Goal: Task Accomplishment & Management: Use online tool/utility

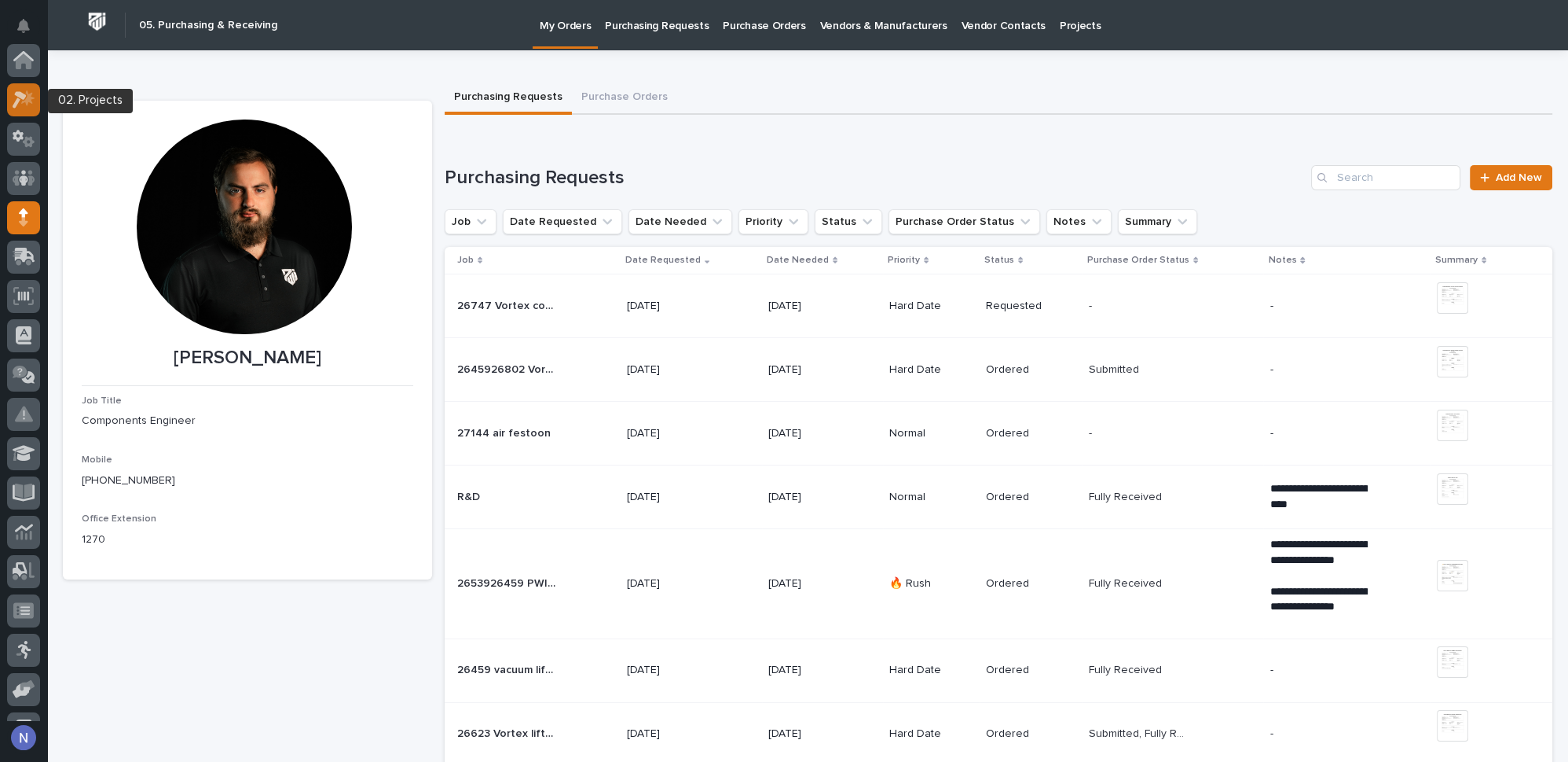
click at [18, 108] on icon at bounding box center [24, 100] width 23 height 18
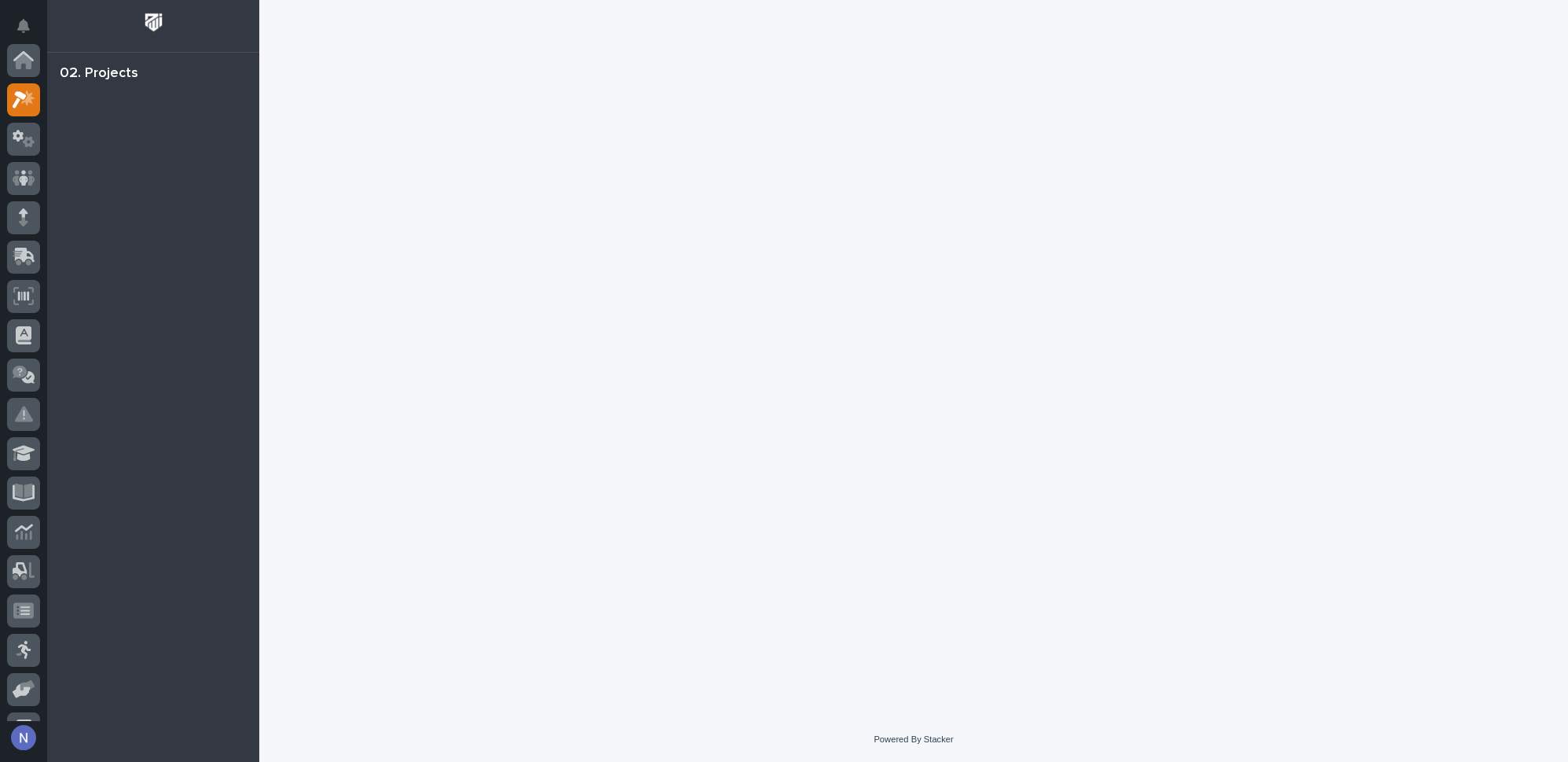
scroll to position [39, 0]
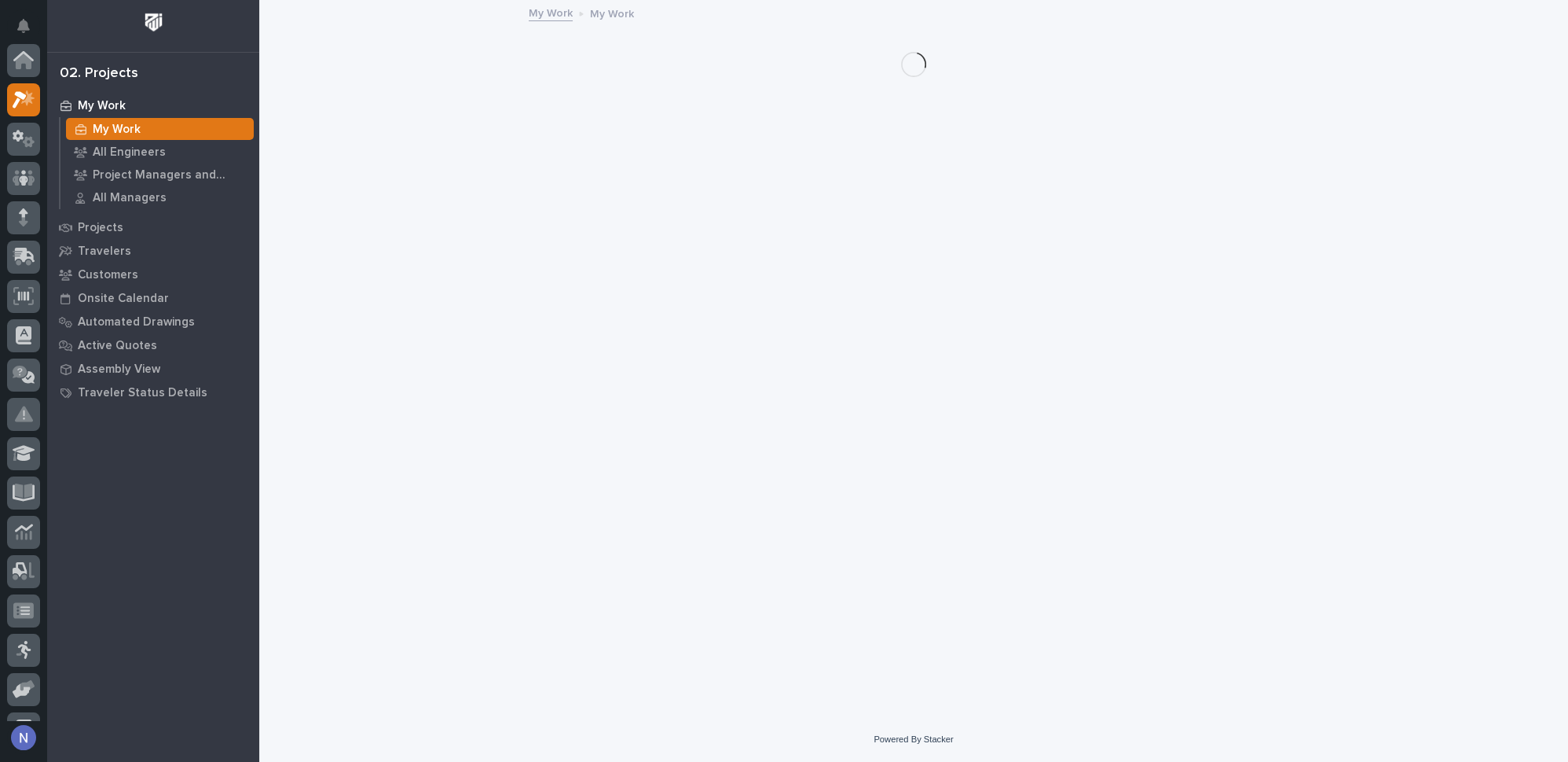
scroll to position [39, 0]
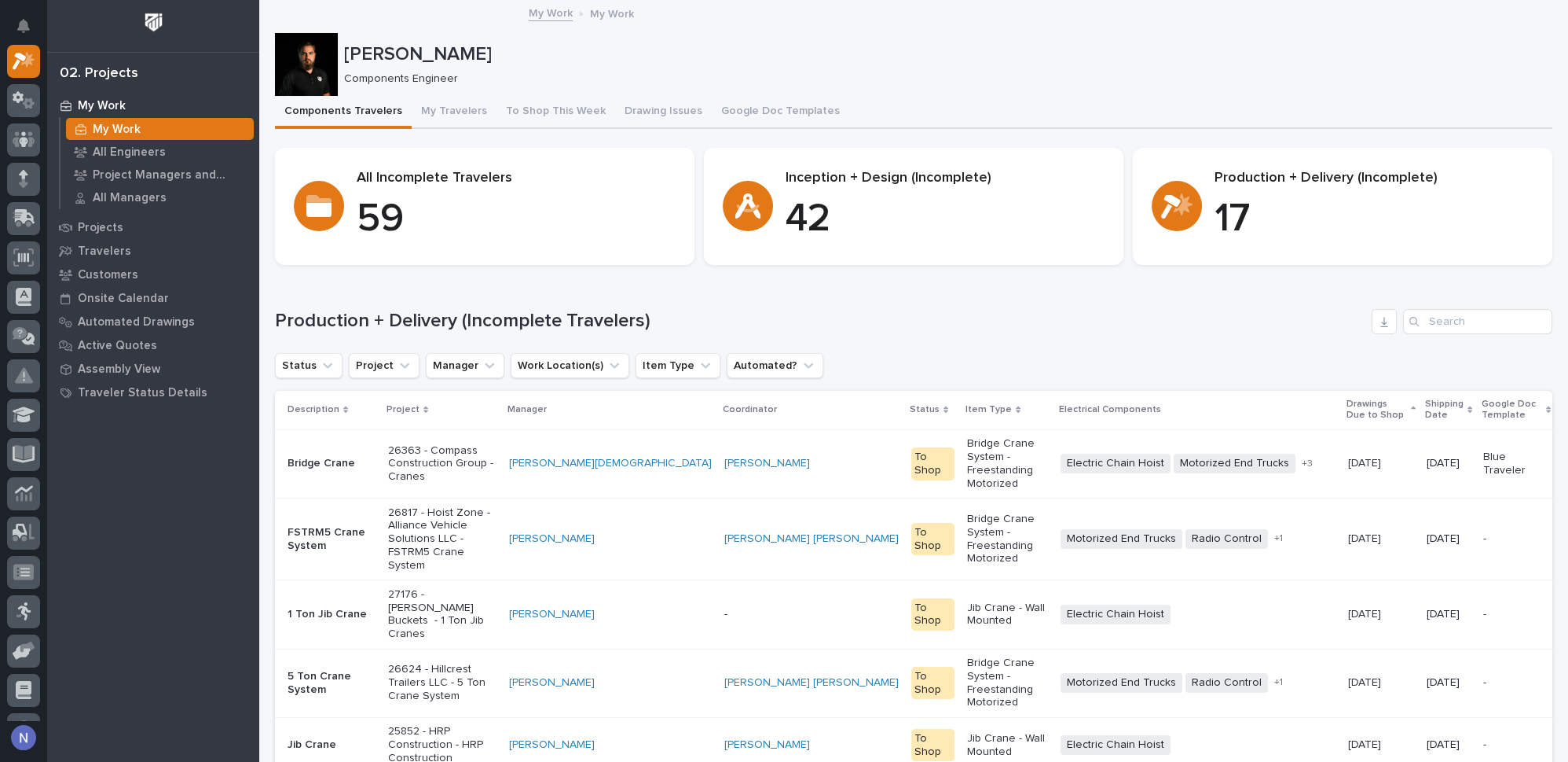
click at [1425, 406] on p "Shipping Date" at bounding box center [1445, 410] width 39 height 29
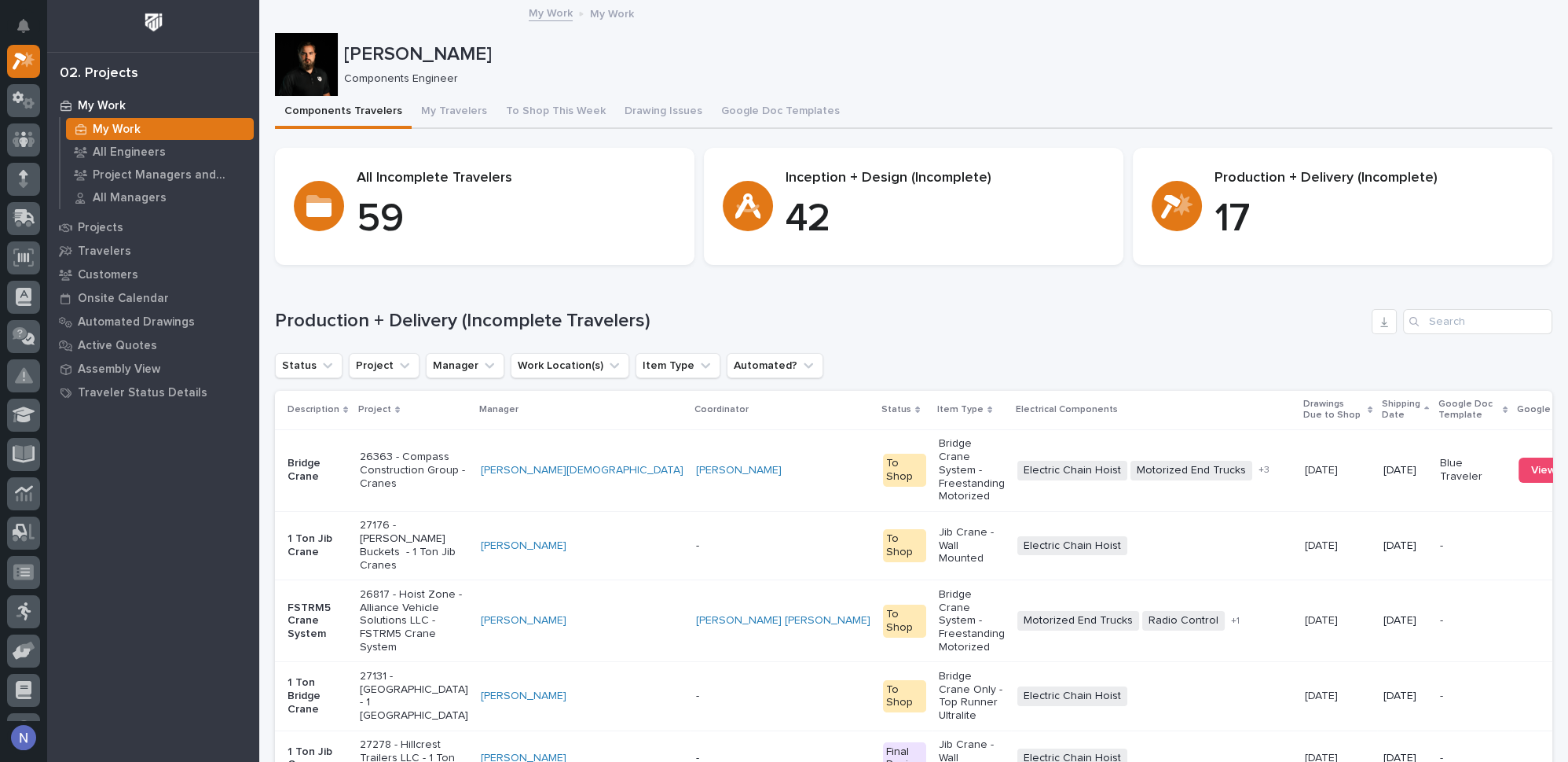
click at [1382, 406] on p "Shipping Date" at bounding box center [1402, 410] width 39 height 29
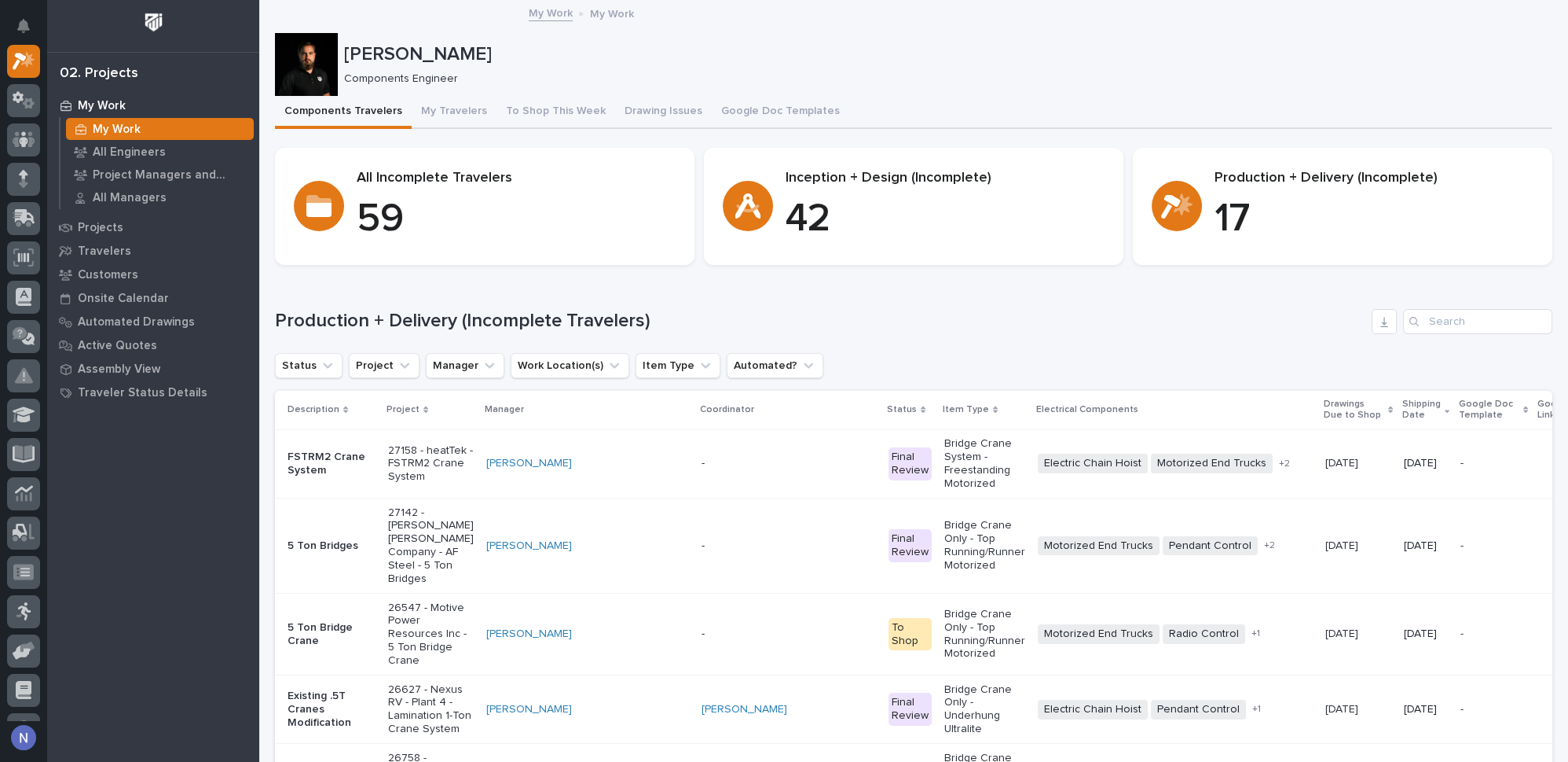
click at [1403, 407] on p "Shipping Date" at bounding box center [1422, 410] width 39 height 29
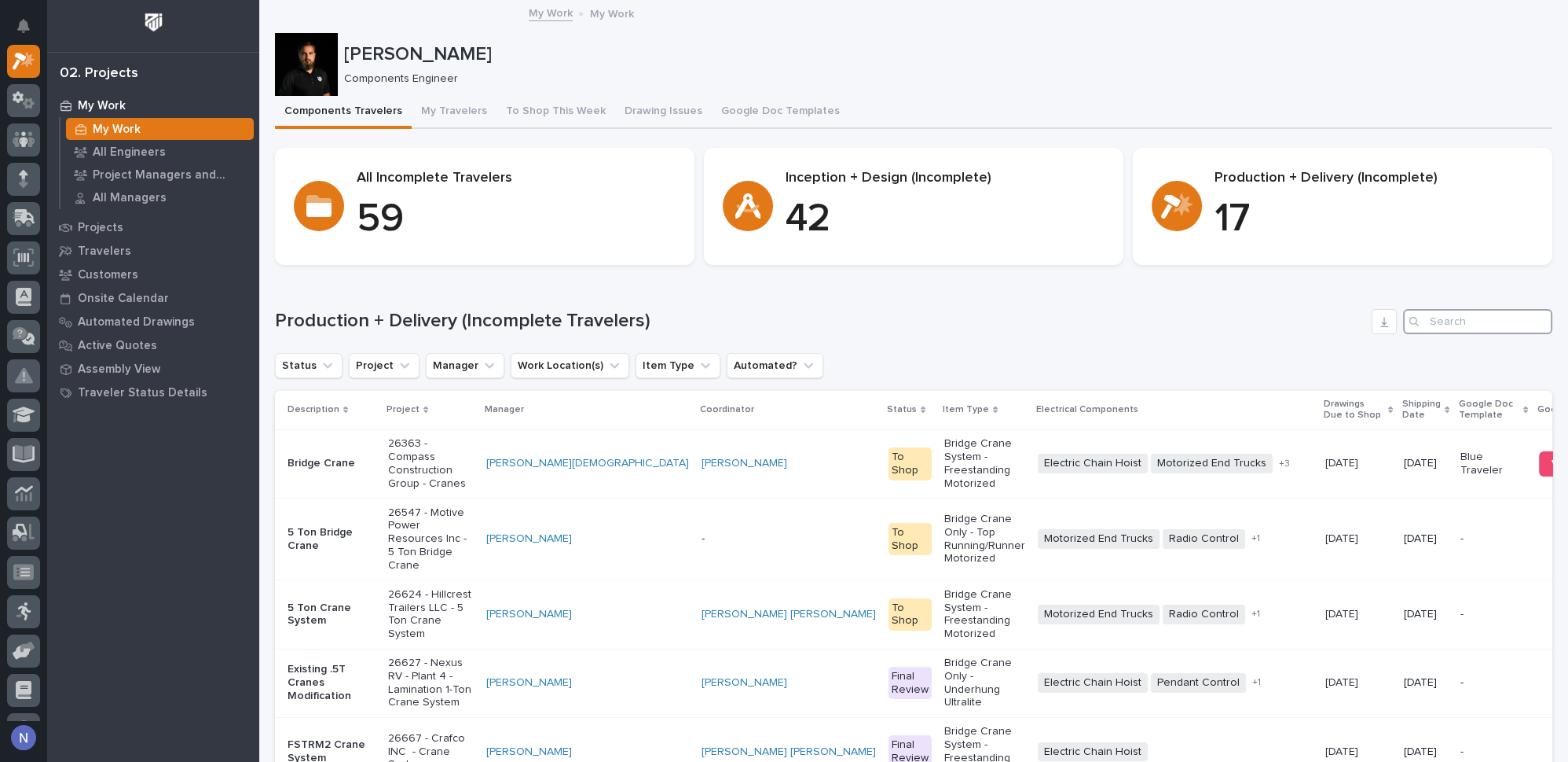
click at [1427, 319] on input "Search" at bounding box center [1478, 322] width 149 height 25
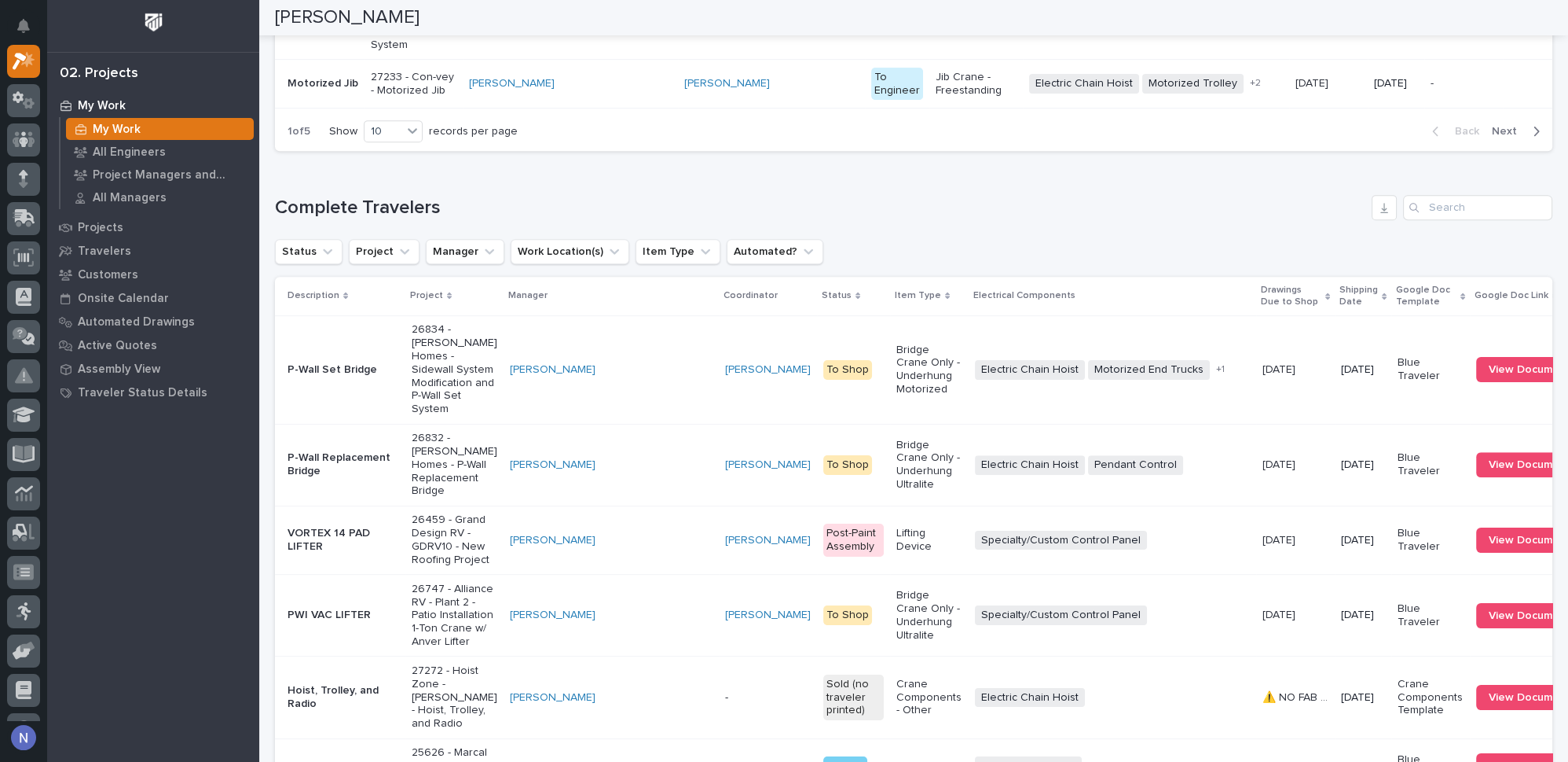
scroll to position [1381, 0]
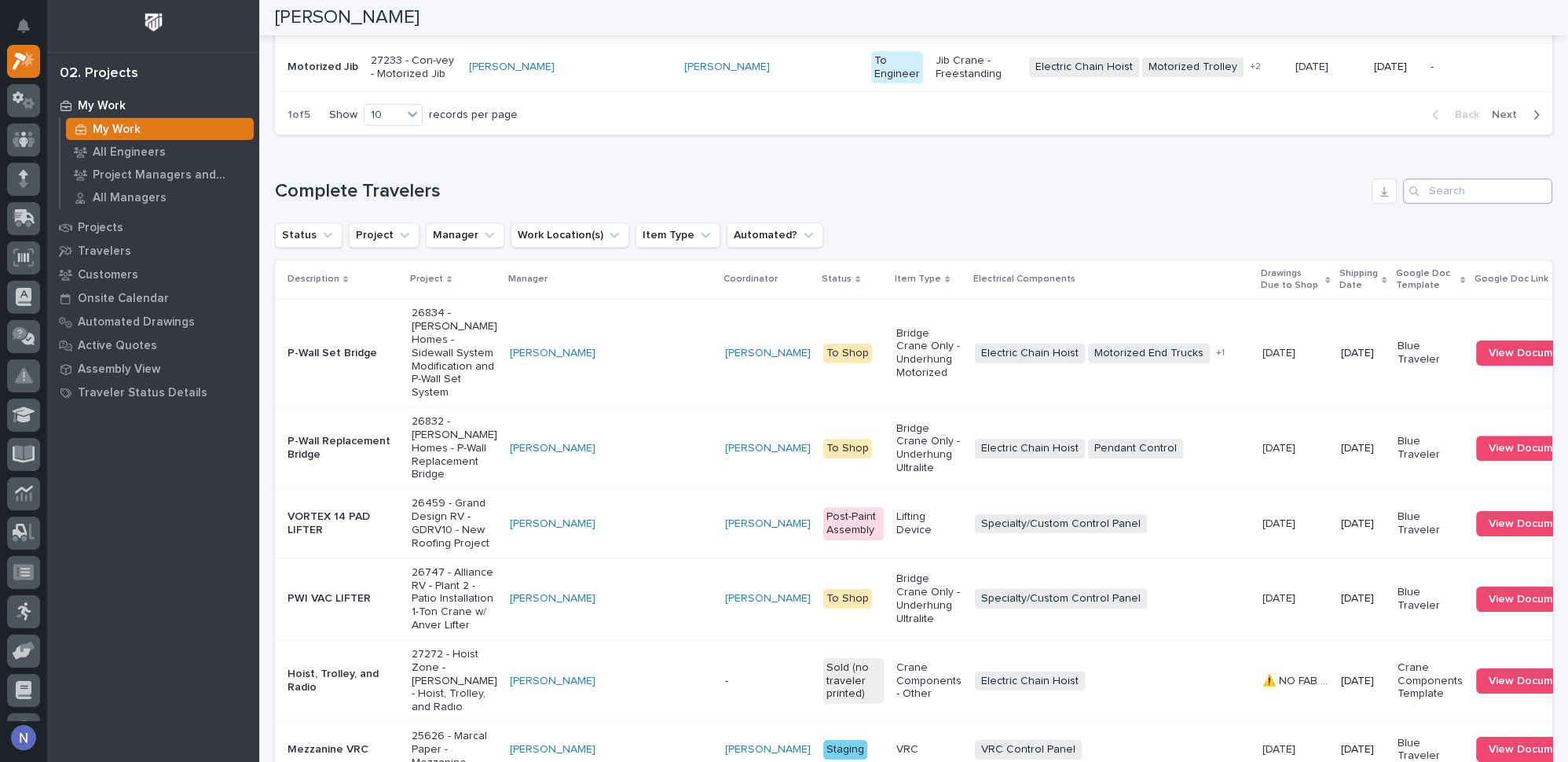
type input "26739"
click at [1458, 203] on input "Search" at bounding box center [1478, 191] width 149 height 25
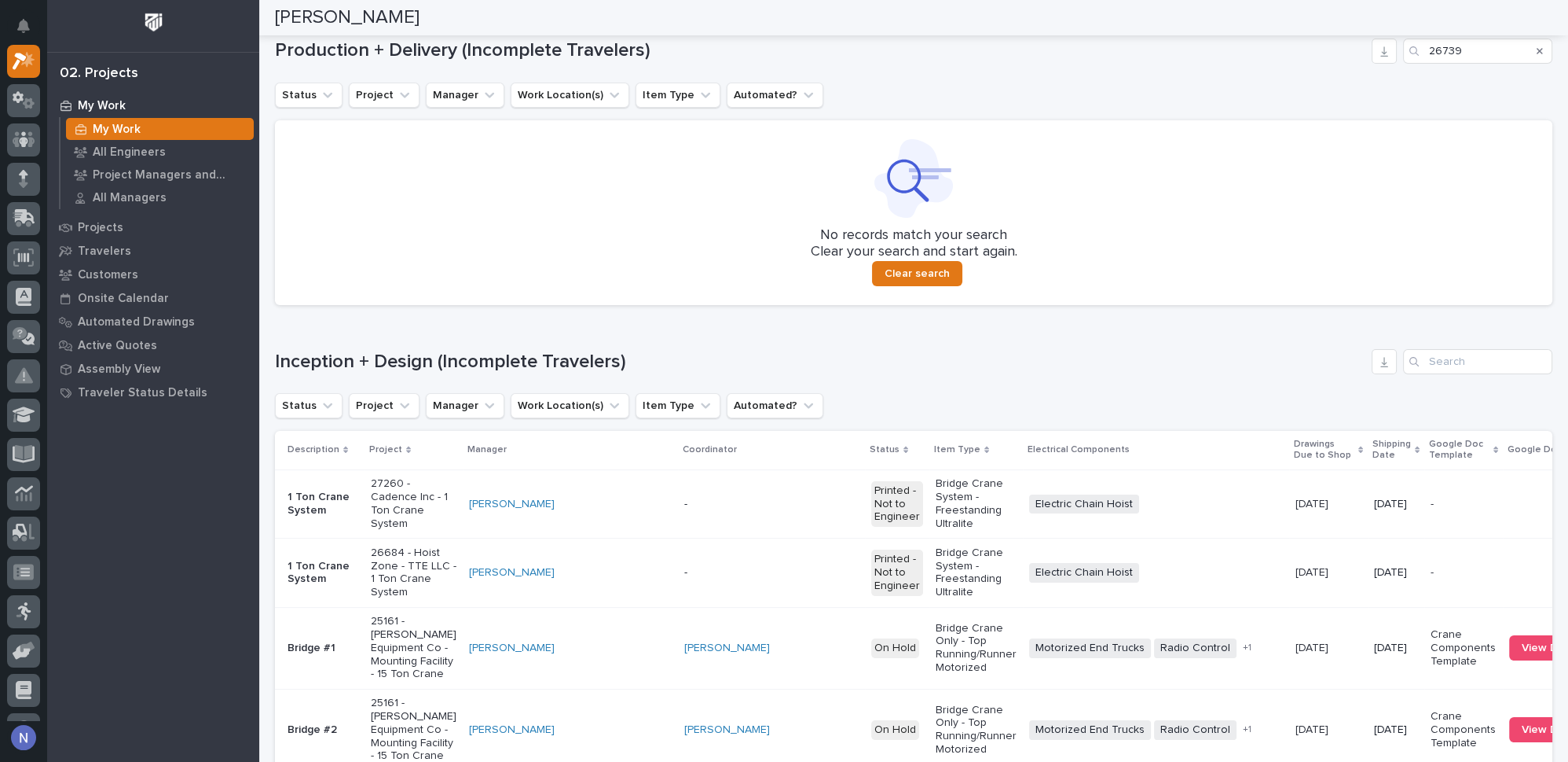
scroll to position [263, 0]
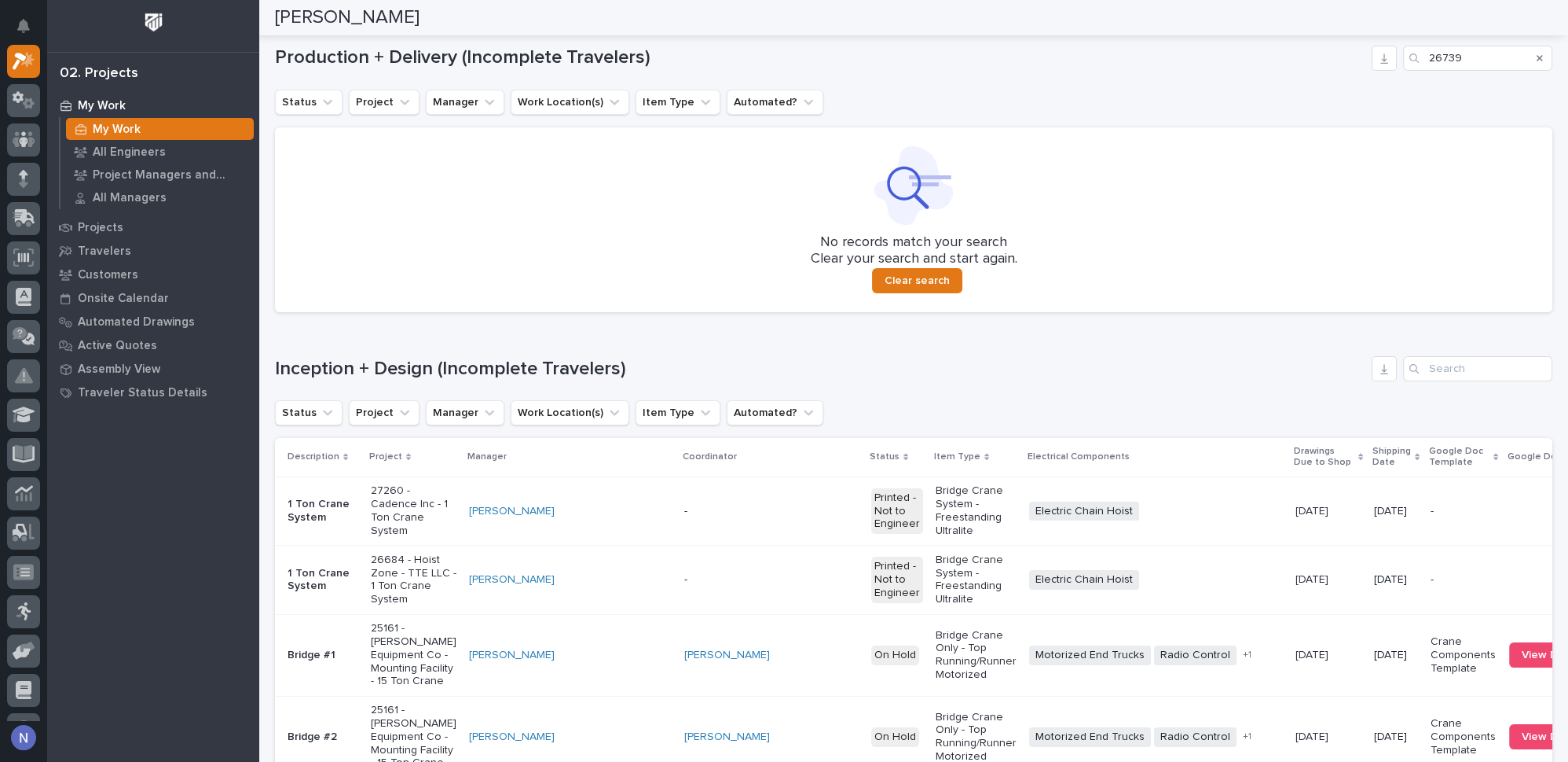
type input "26739"
click at [1455, 365] on input "Search" at bounding box center [1478, 369] width 149 height 25
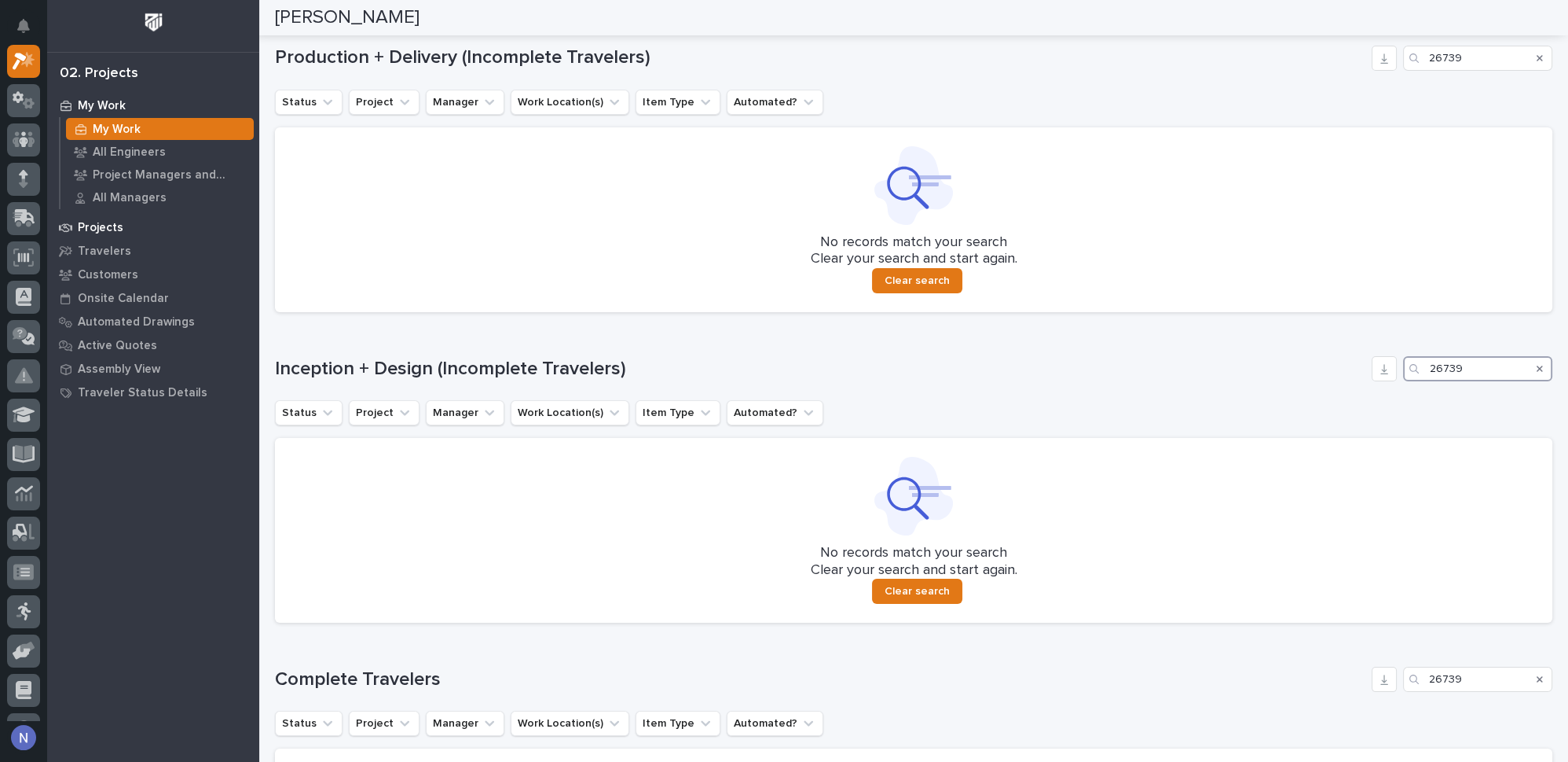
type input "26739"
click at [87, 231] on p "Projects" at bounding box center [101, 228] width 45 height 14
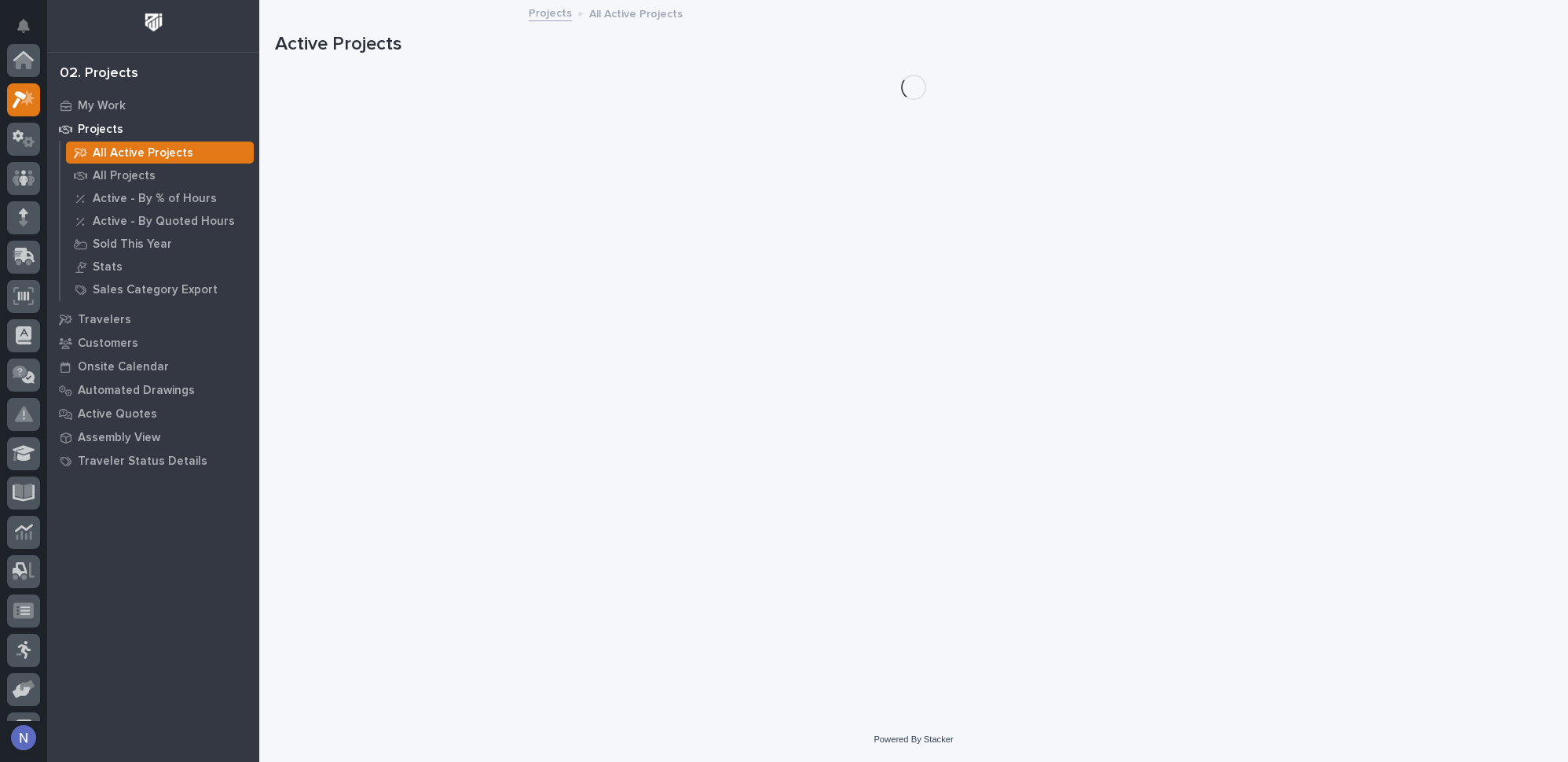
scroll to position [39, 0]
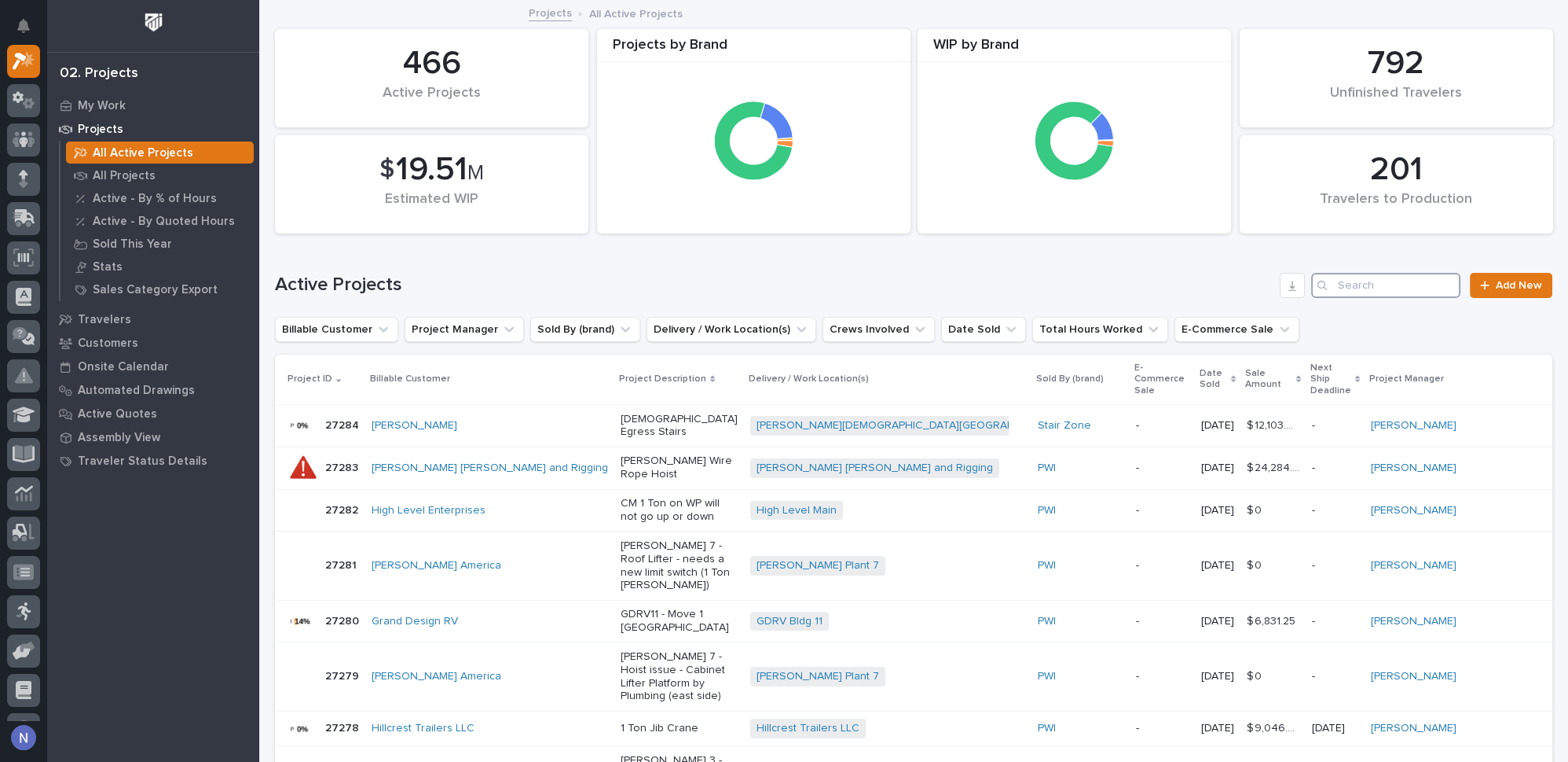
click at [1369, 292] on input "Search" at bounding box center [1386, 286] width 149 height 25
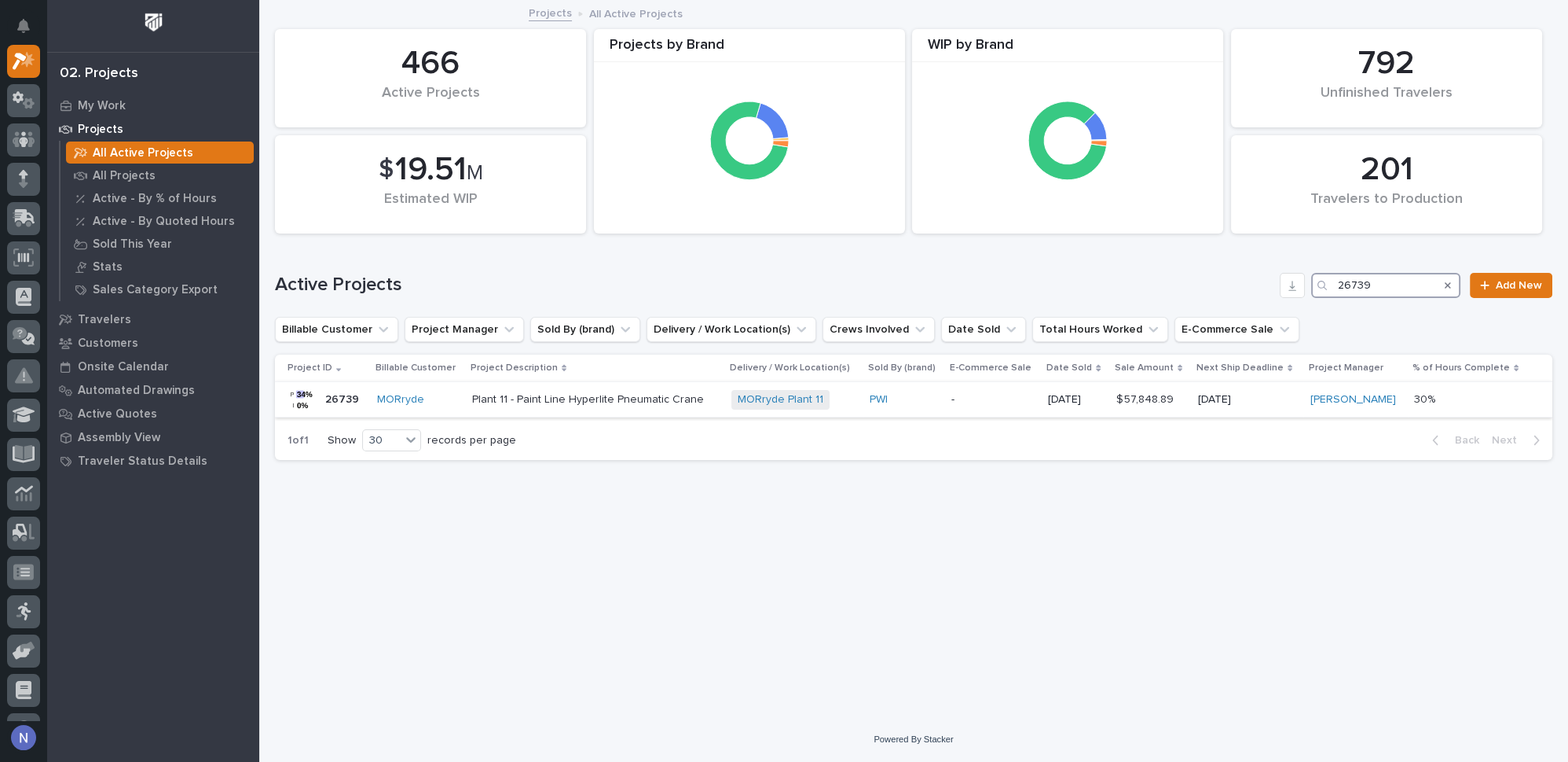
type input "26739"
click at [1011, 401] on p "-" at bounding box center [994, 400] width 84 height 13
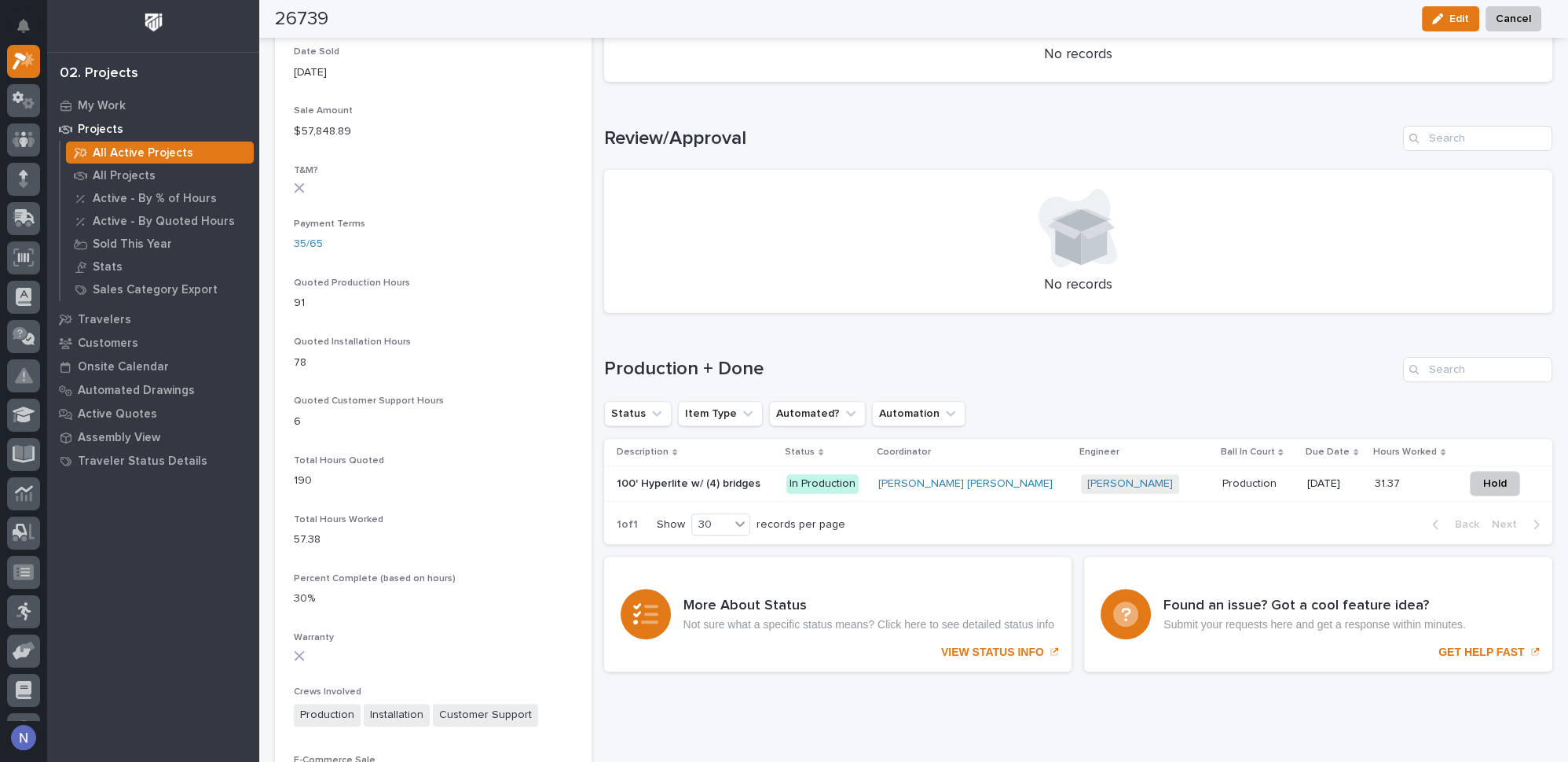
scroll to position [952, 0]
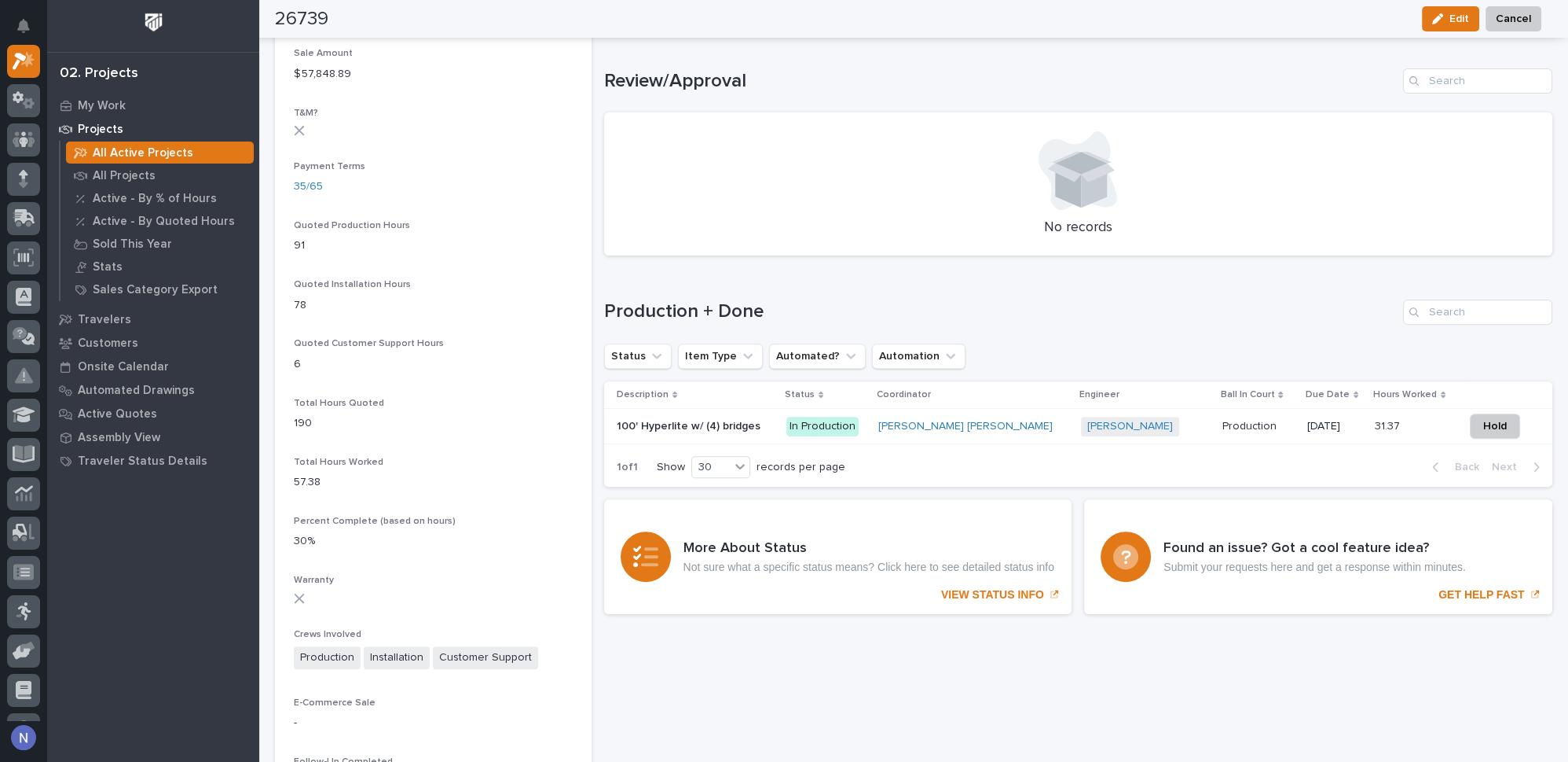
click at [764, 423] on p at bounding box center [695, 427] width 157 height 13
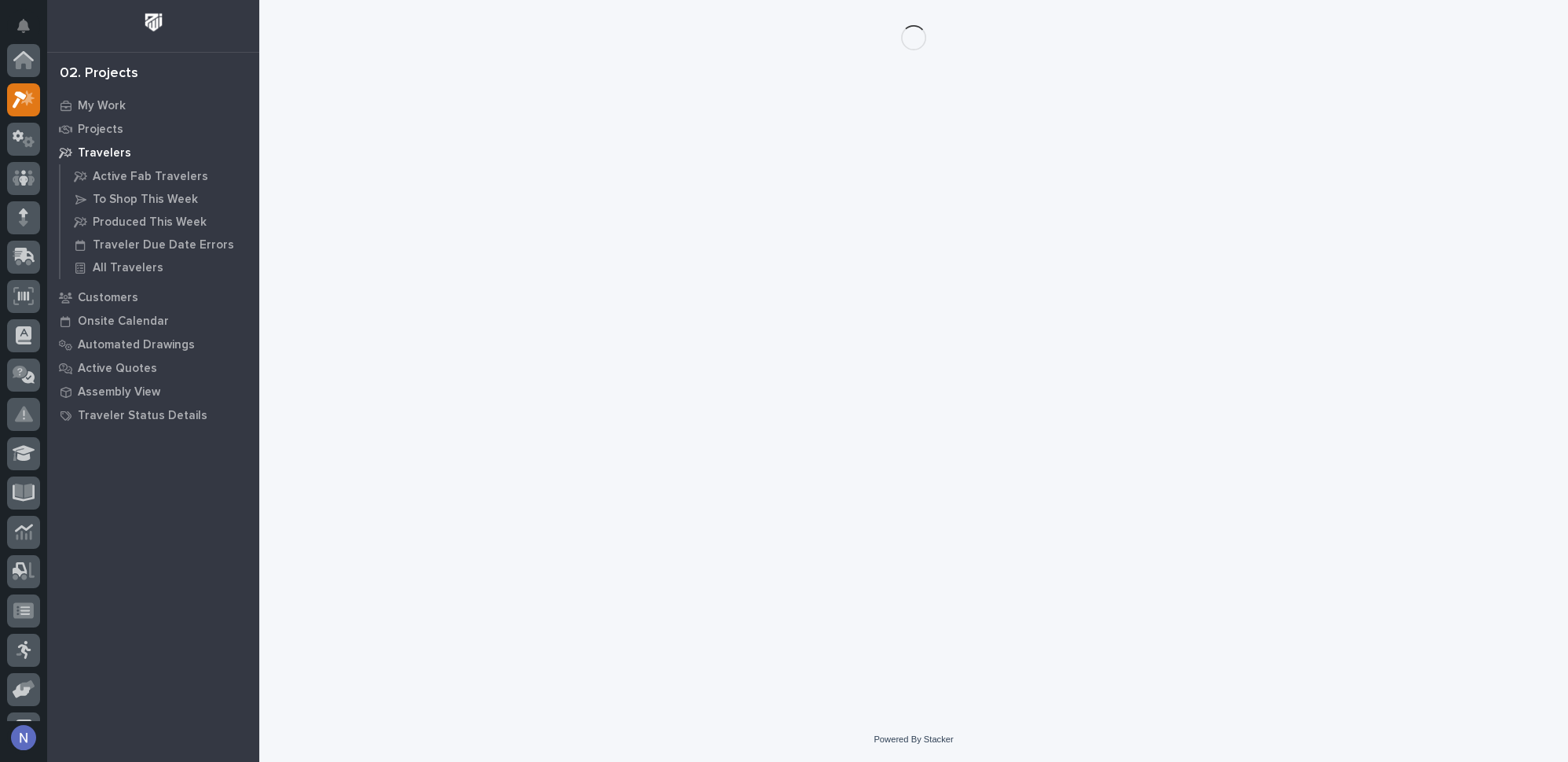
scroll to position [39, 0]
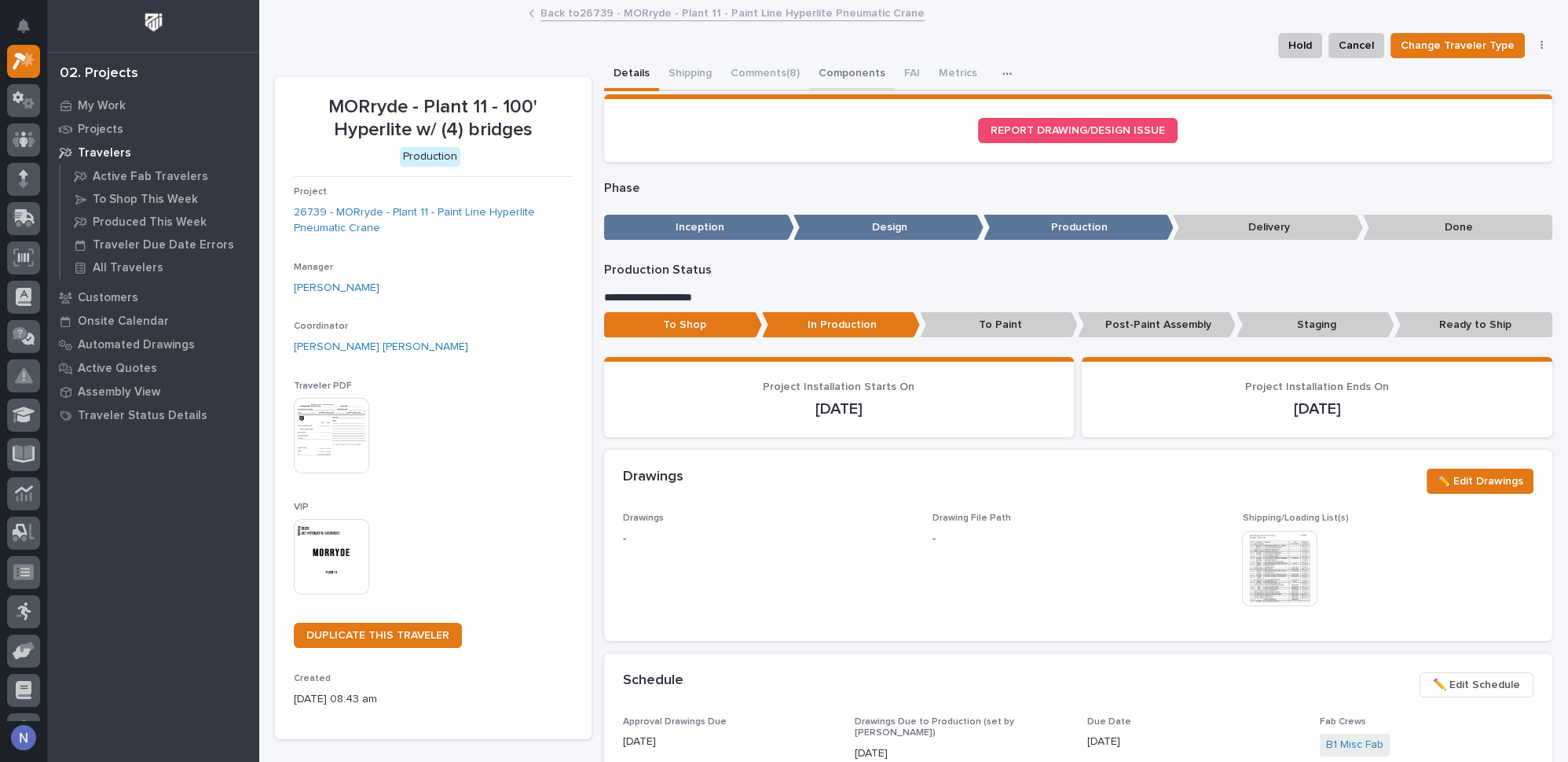
click at [860, 73] on button "Components" at bounding box center [852, 74] width 86 height 33
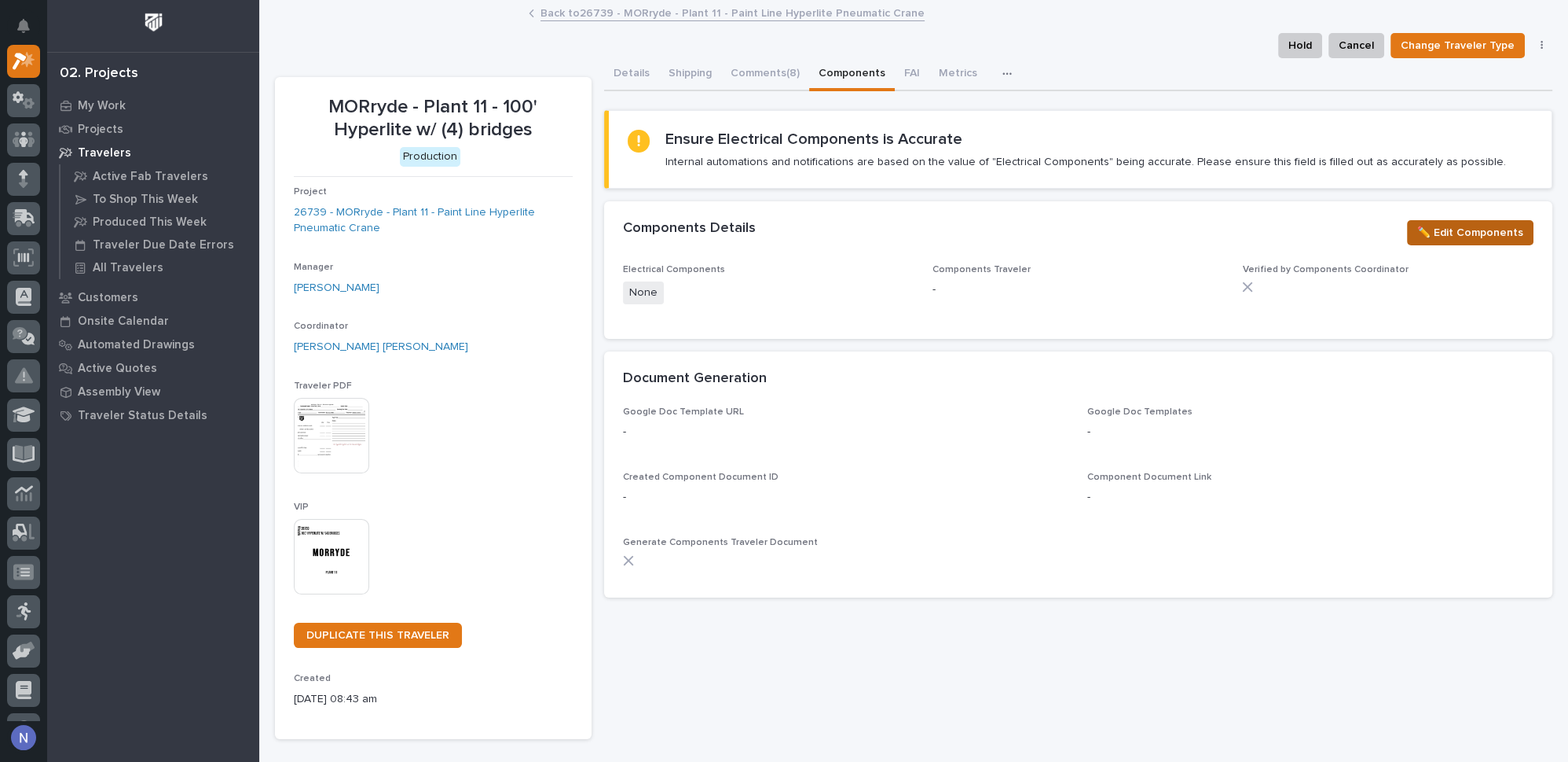
click at [1502, 235] on span "✏️ Edit Components" at bounding box center [1471, 233] width 106 height 18
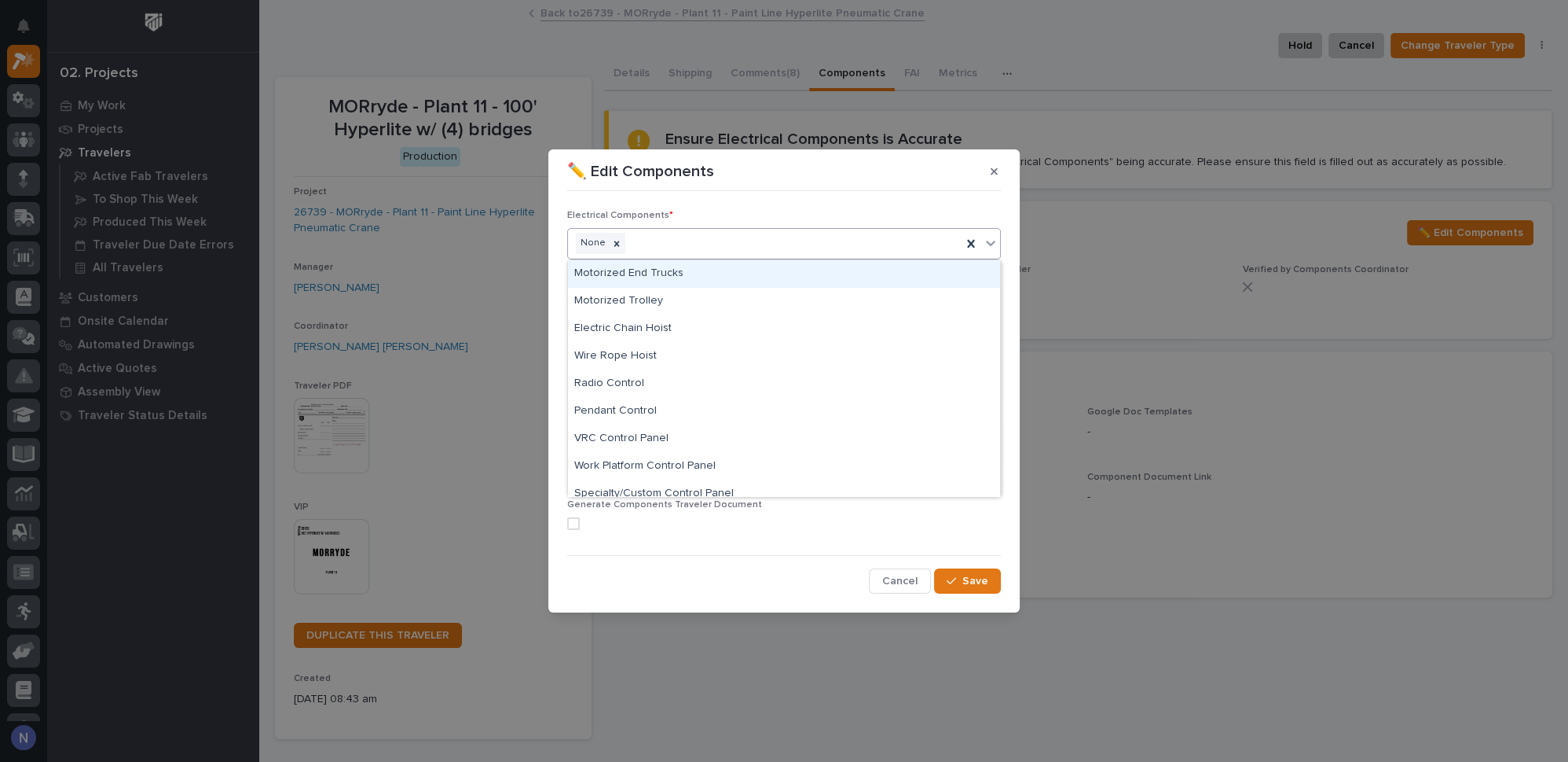
click at [674, 247] on div "None" at bounding box center [764, 243] width 394 height 28
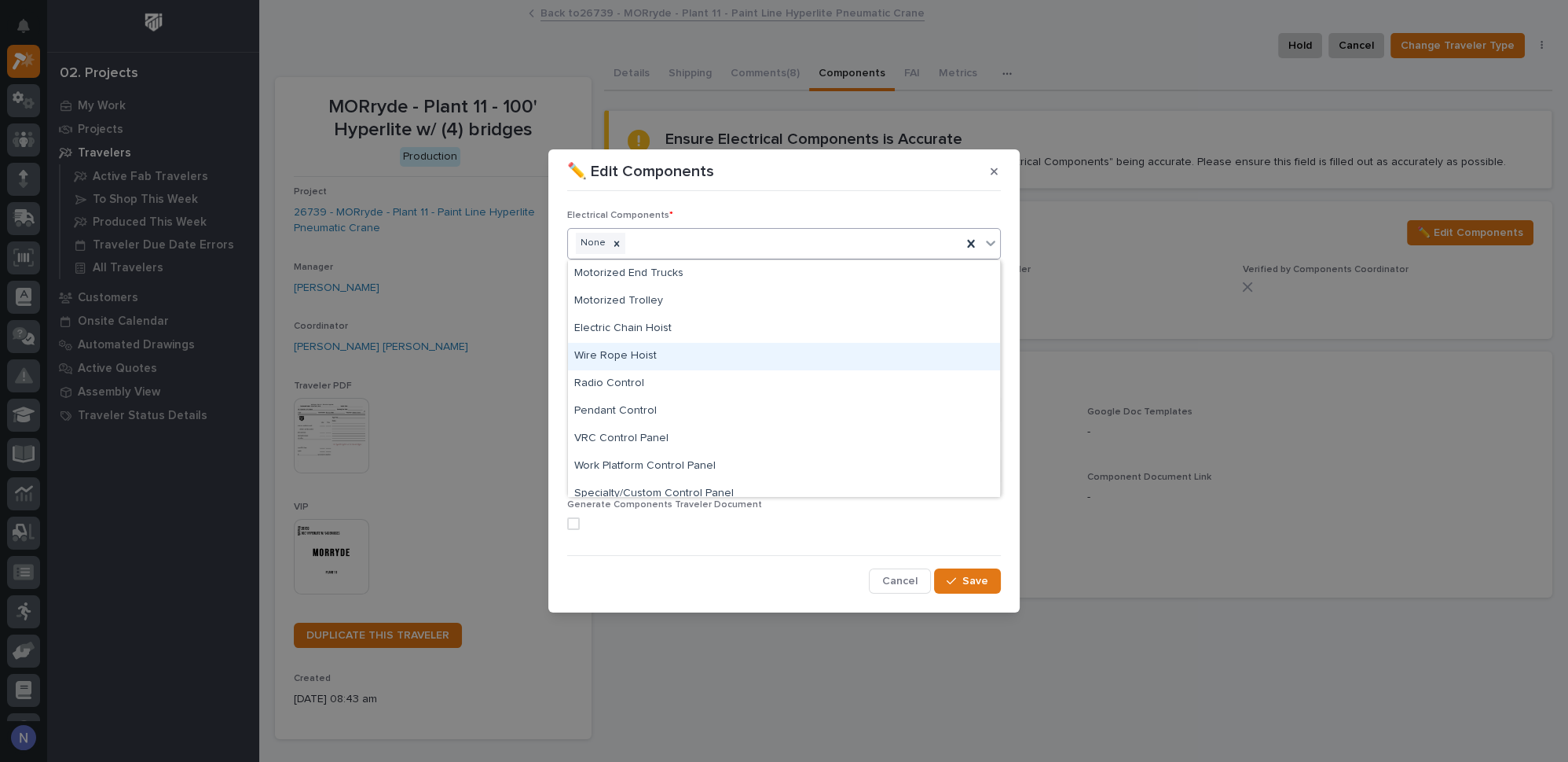
scroll to position [11, 0]
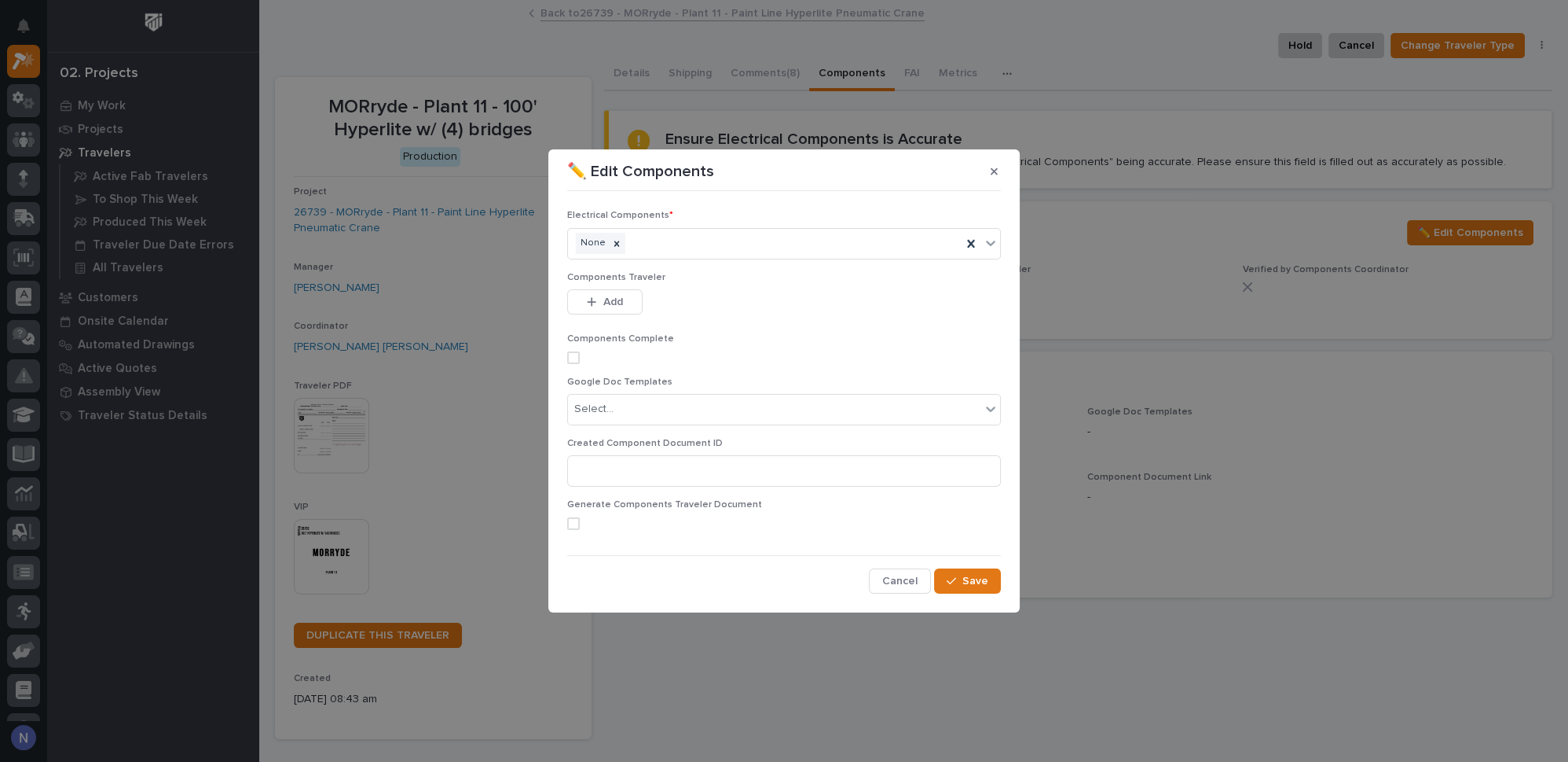
click at [786, 189] on section "✏️ Edit Components Electrical Components * None Components Traveler This file c…" at bounding box center [784, 381] width 471 height 462
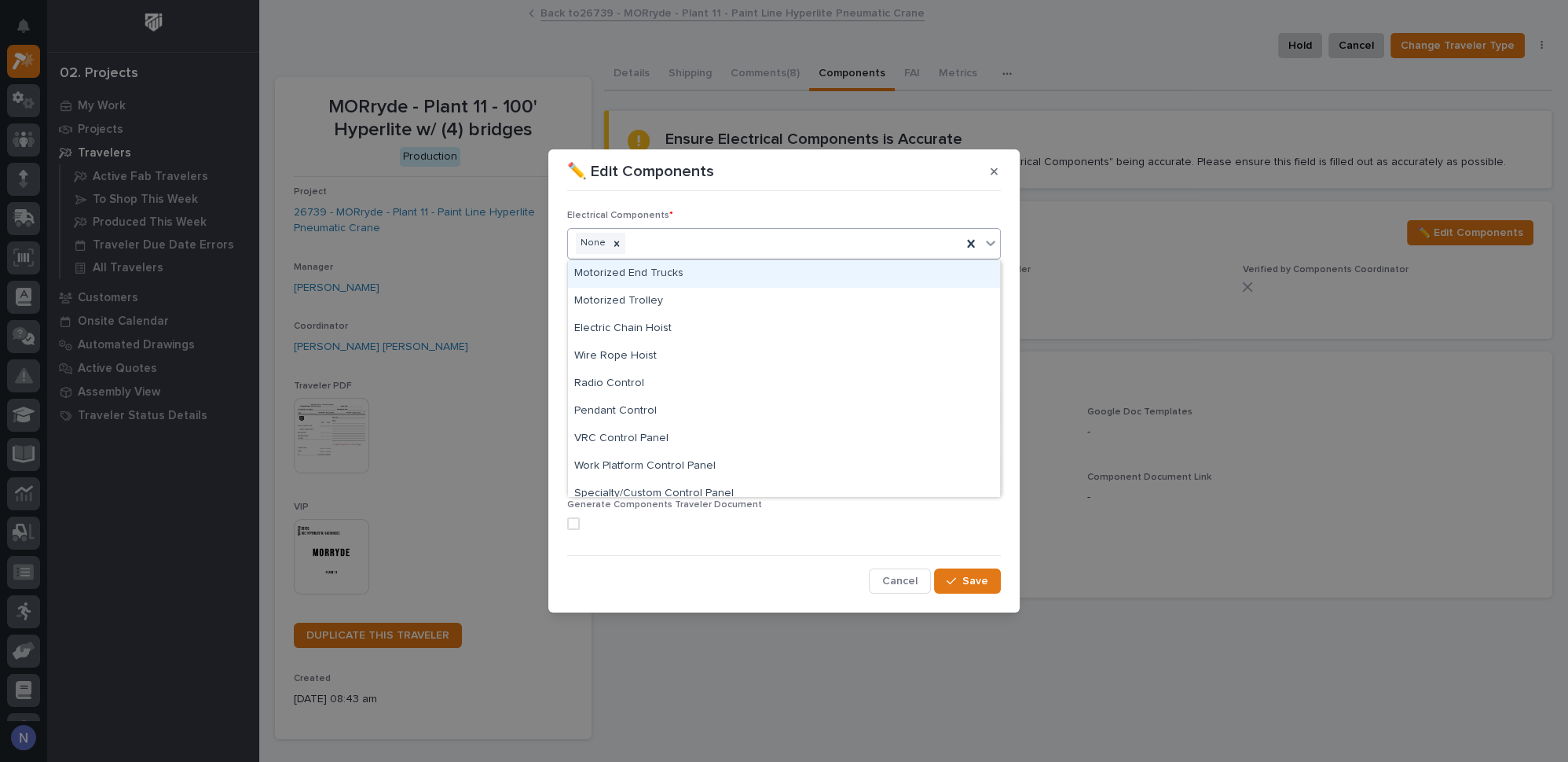
click at [990, 243] on icon at bounding box center [990, 243] width 9 height 6
click at [902, 199] on div "Electrical Components * option Motorized End Trucks focused, 2 of 10. 9 results…" at bounding box center [784, 395] width 433 height 396
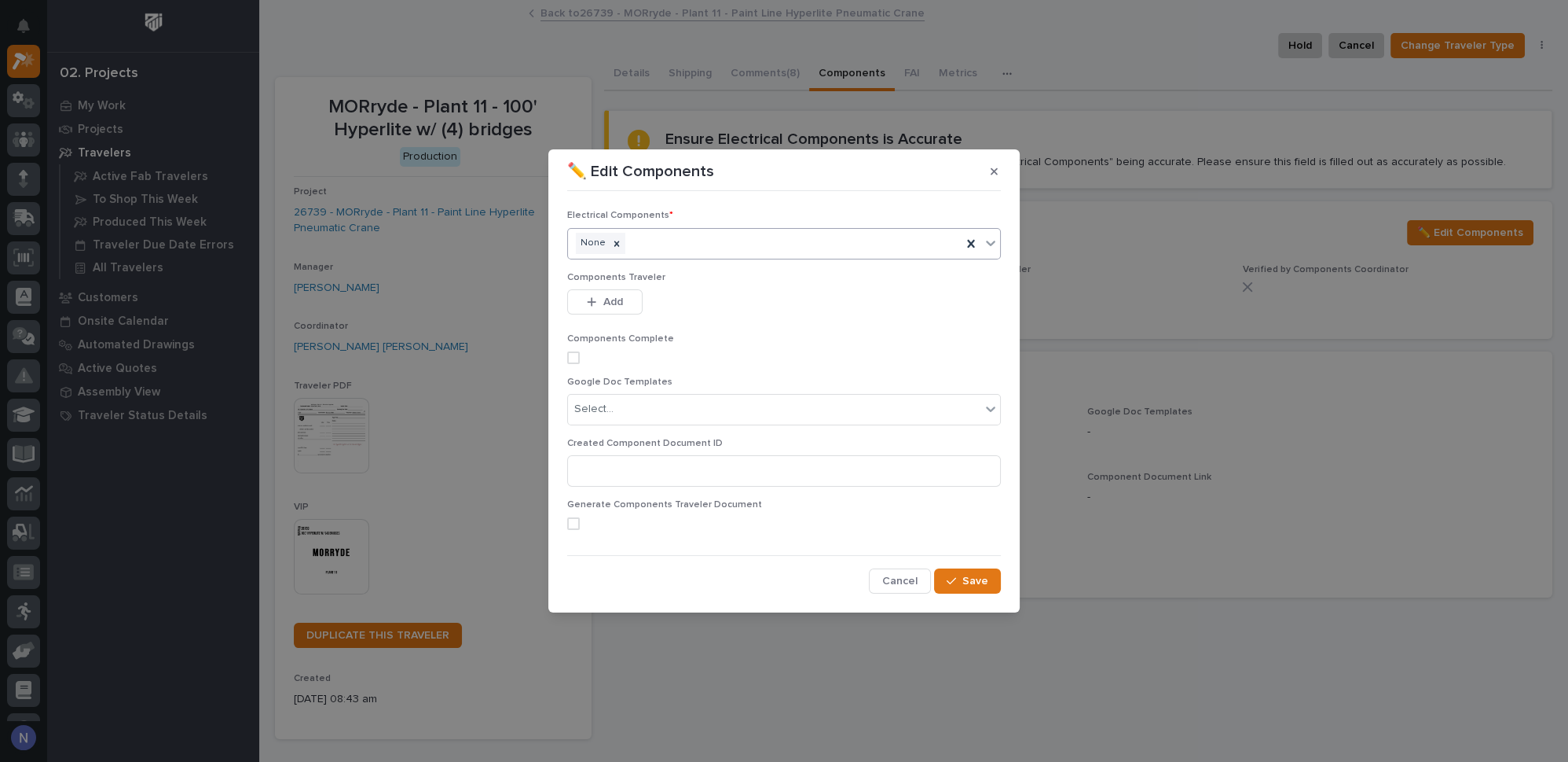
click at [860, 243] on div "None" at bounding box center [764, 243] width 394 height 28
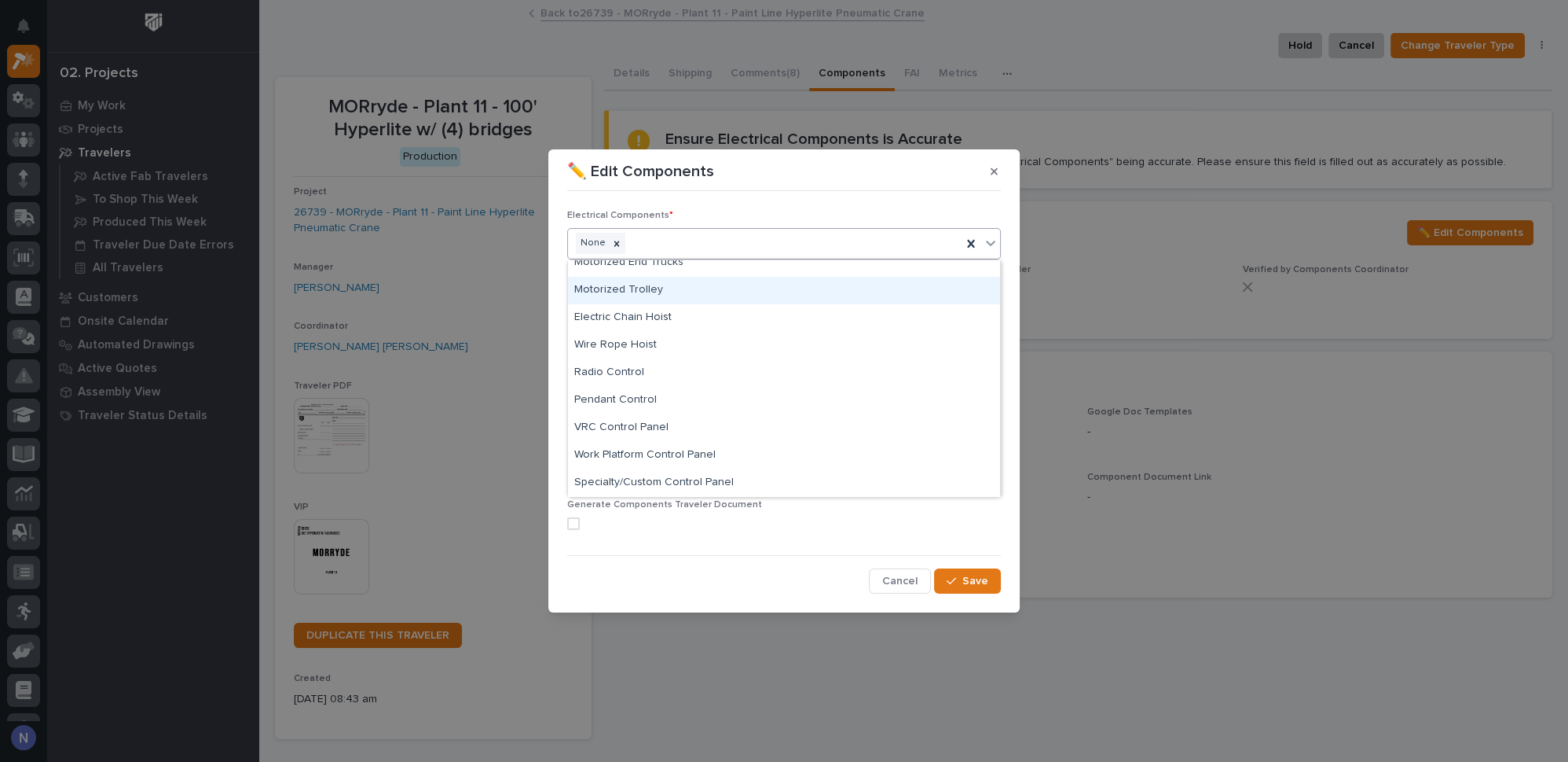
scroll to position [0, 0]
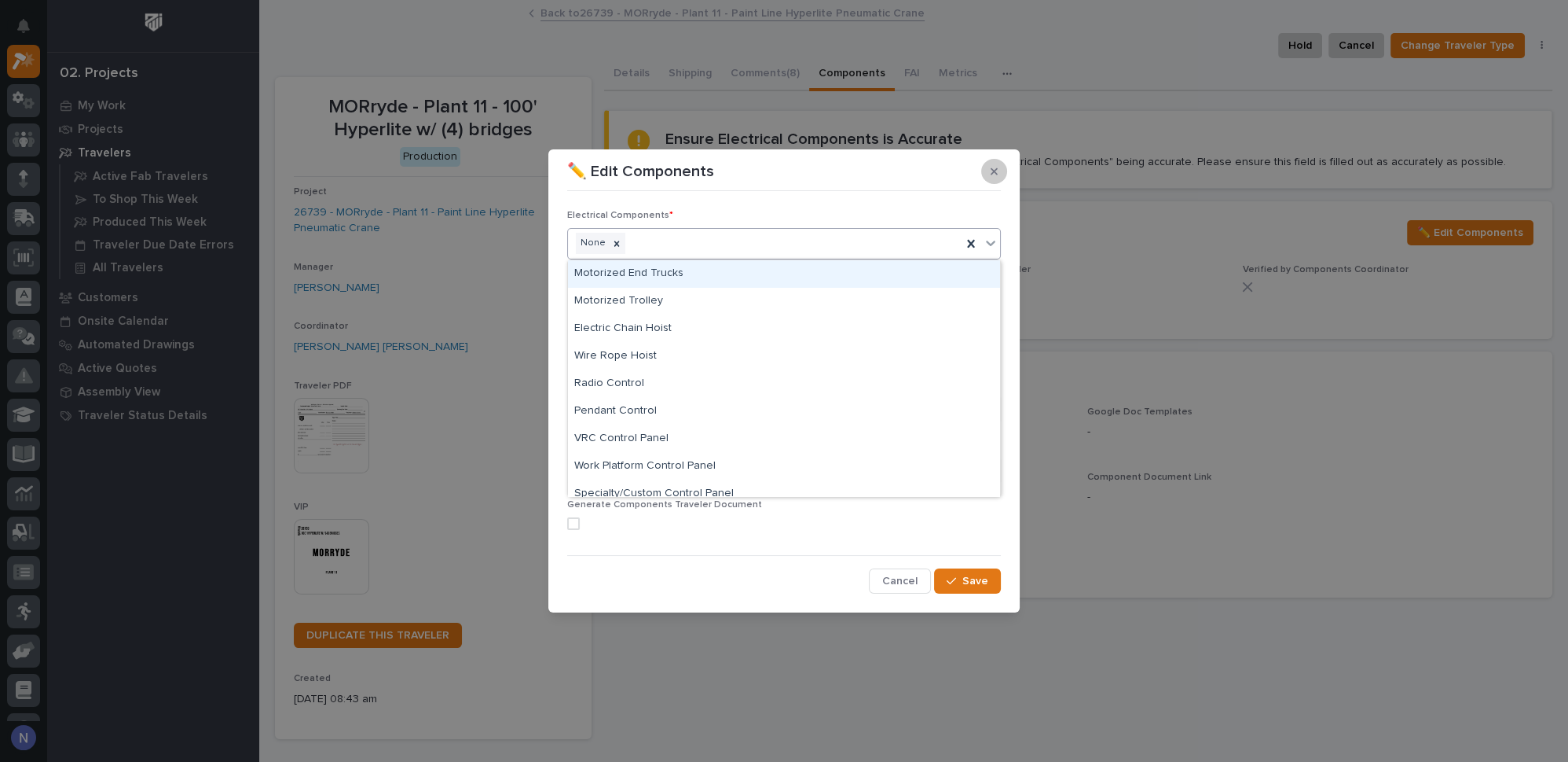
click at [989, 173] on button "button" at bounding box center [994, 171] width 26 height 25
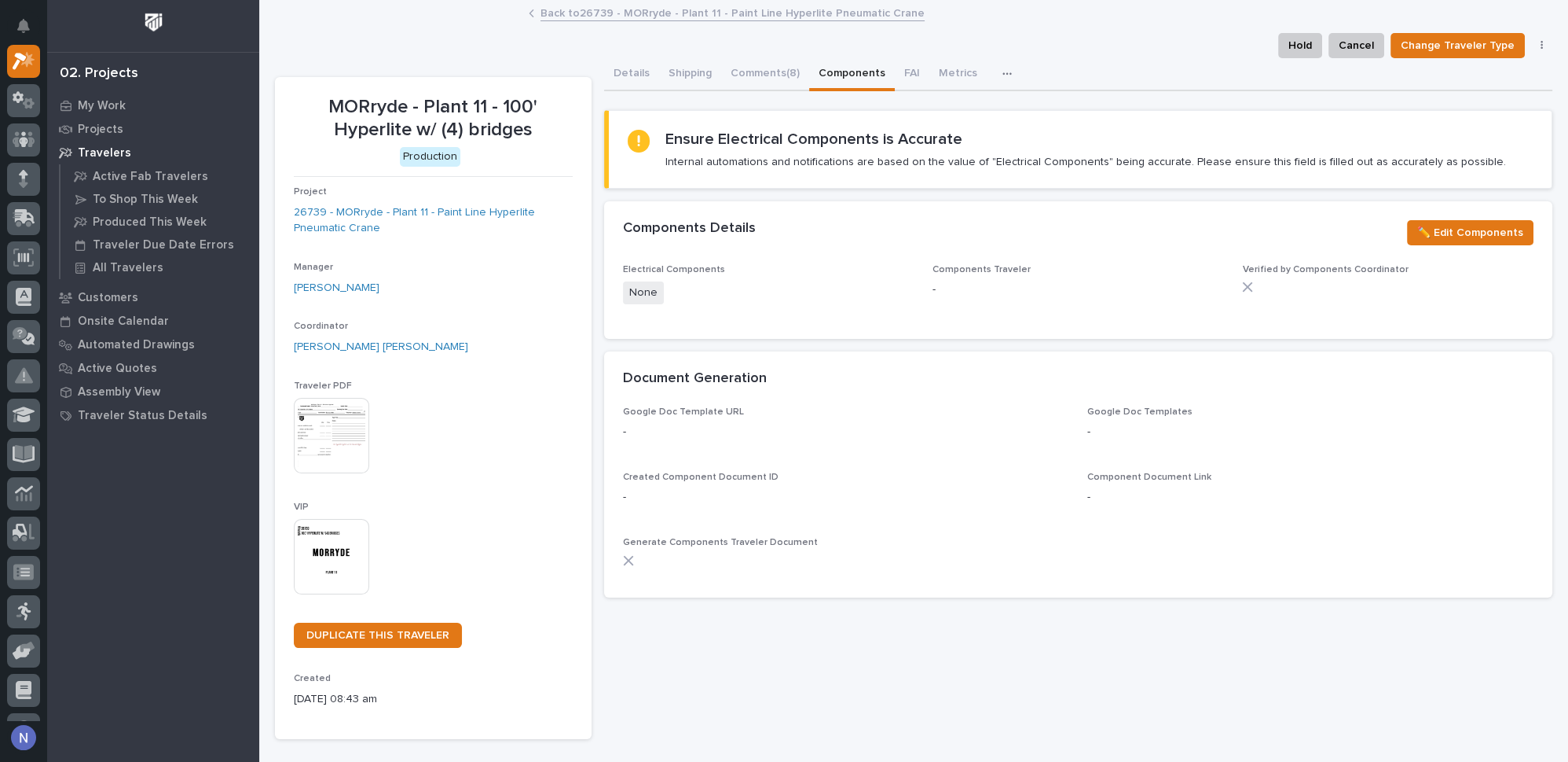
click at [1454, 244] on div "✏️ Edit Components" at bounding box center [1467, 235] width 133 height 31
click at [1452, 237] on span "✏️ Edit Components" at bounding box center [1471, 233] width 106 height 18
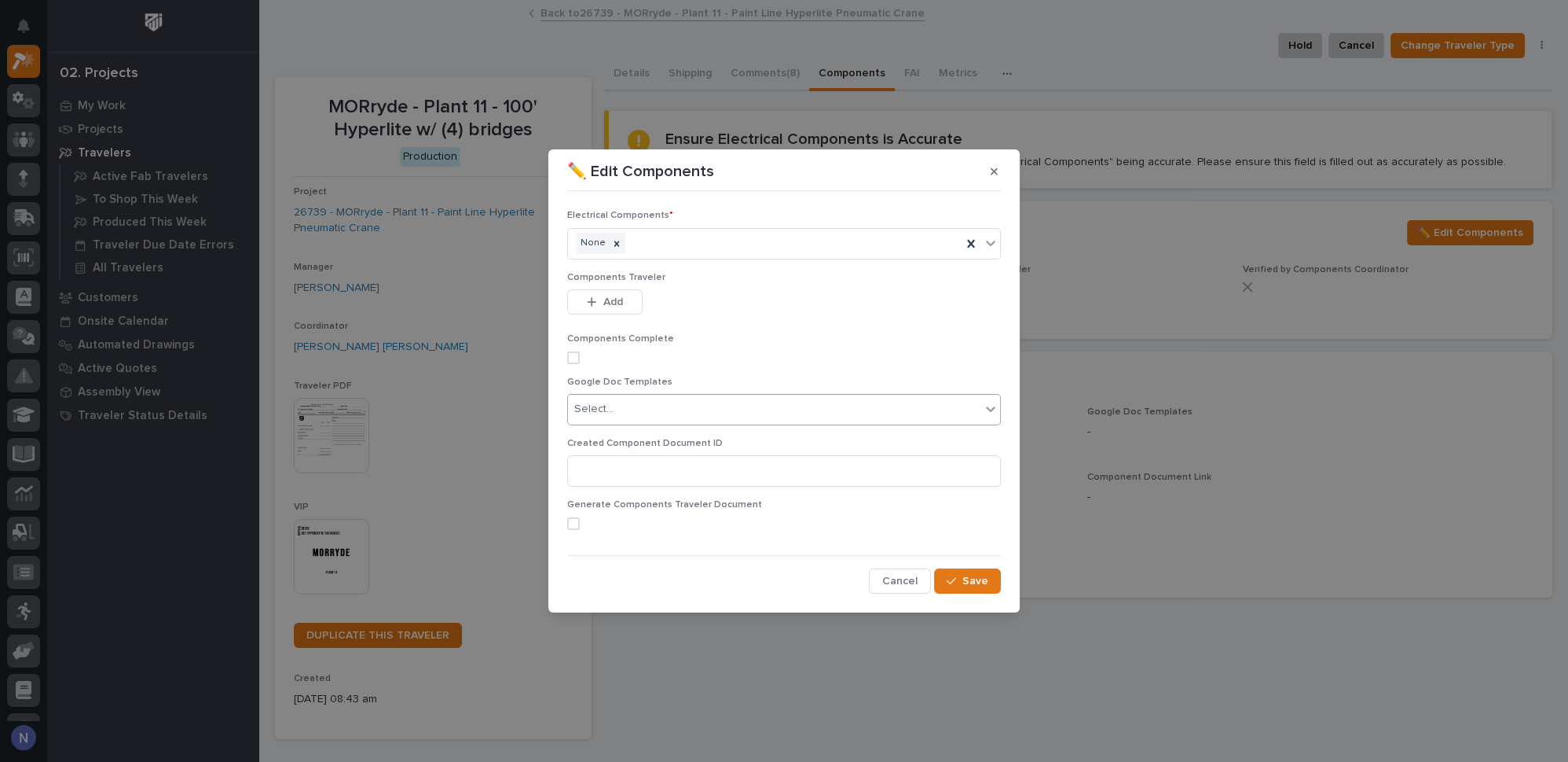
click at [616, 412] on div "Select..." at bounding box center [774, 409] width 412 height 26
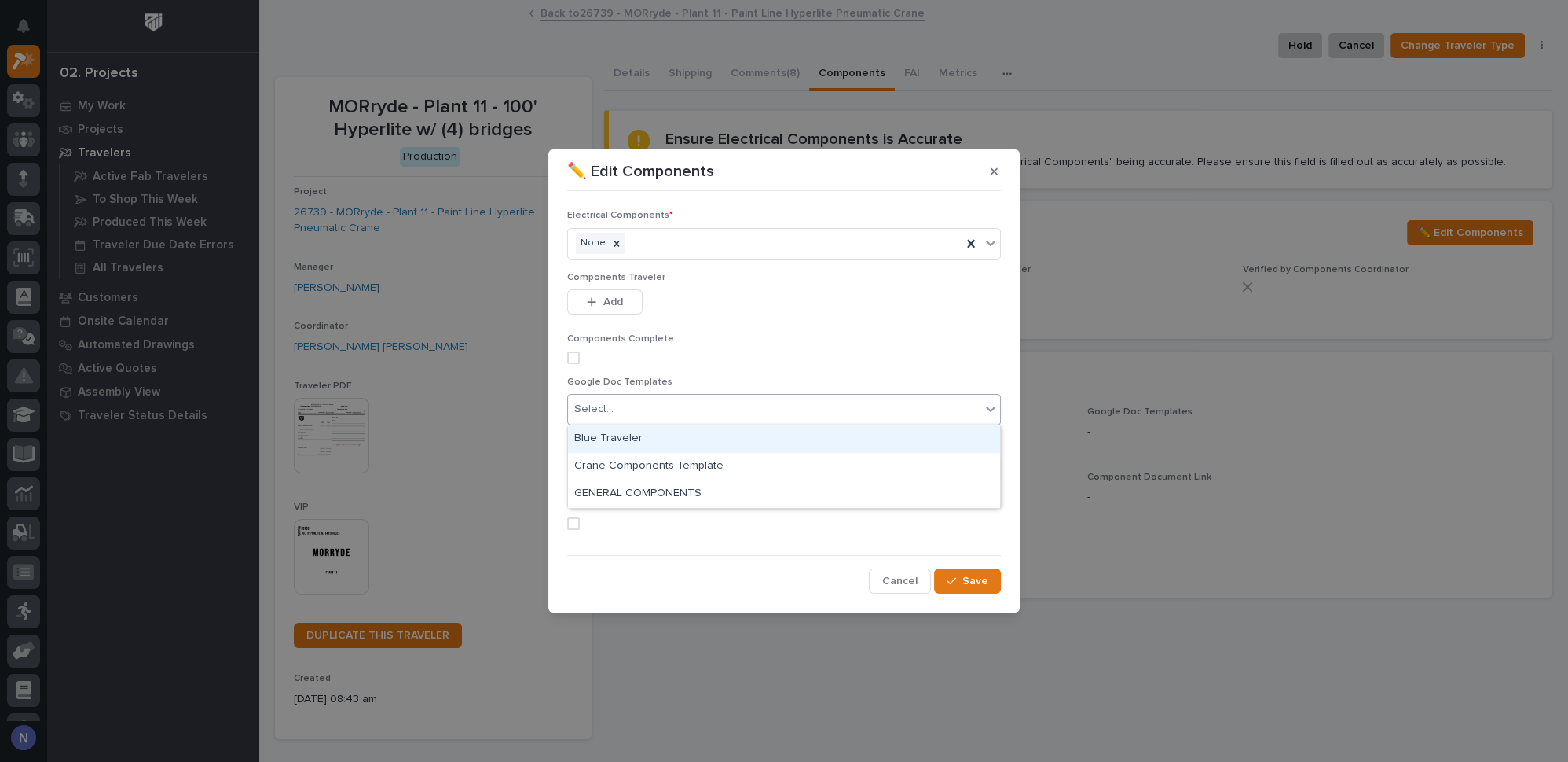
click at [620, 442] on div "Blue Traveler" at bounding box center [784, 439] width 433 height 28
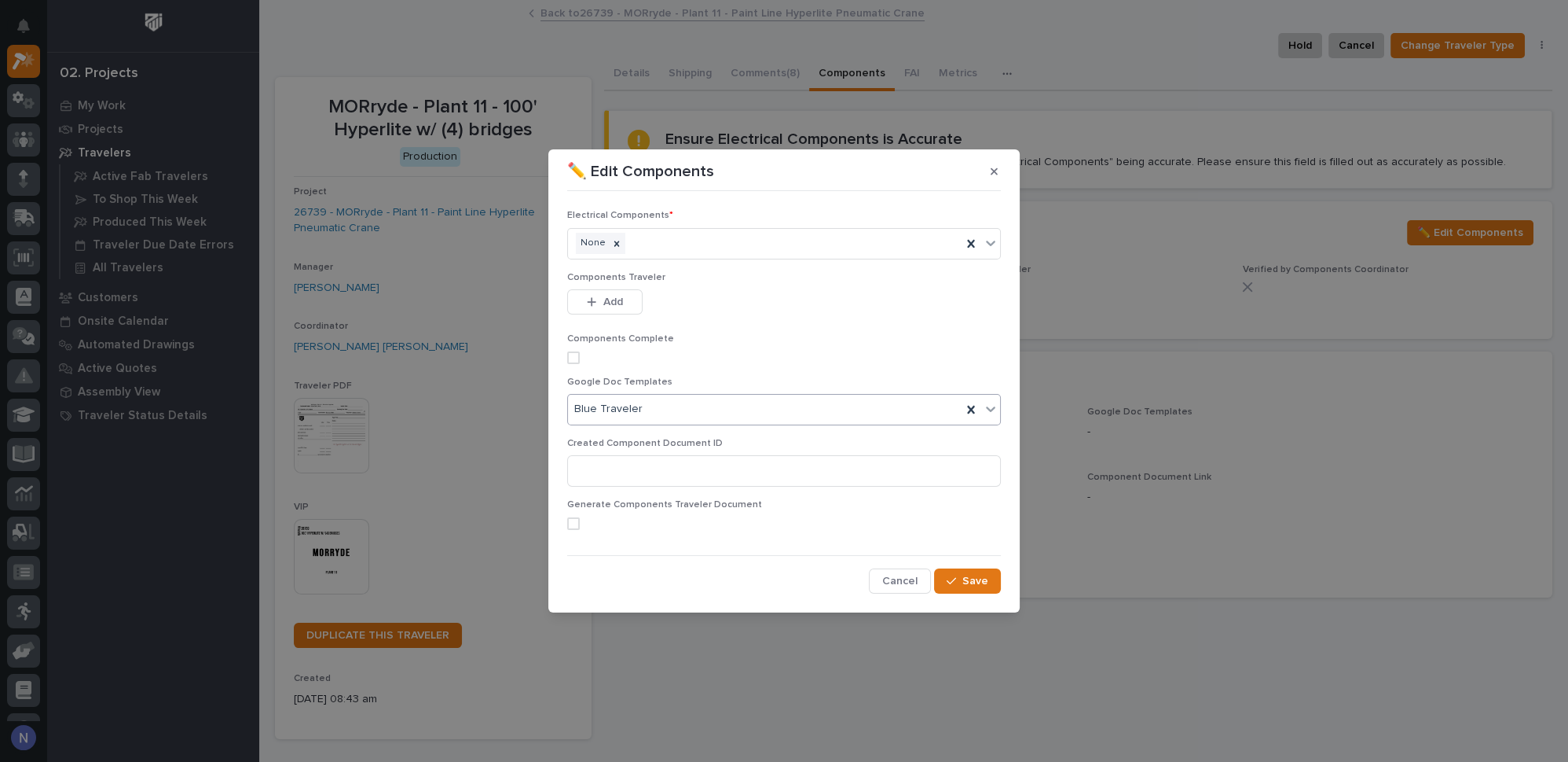
click at [574, 521] on span at bounding box center [573, 523] width 13 height 13
click at [968, 575] on span "Save" at bounding box center [975, 581] width 26 height 14
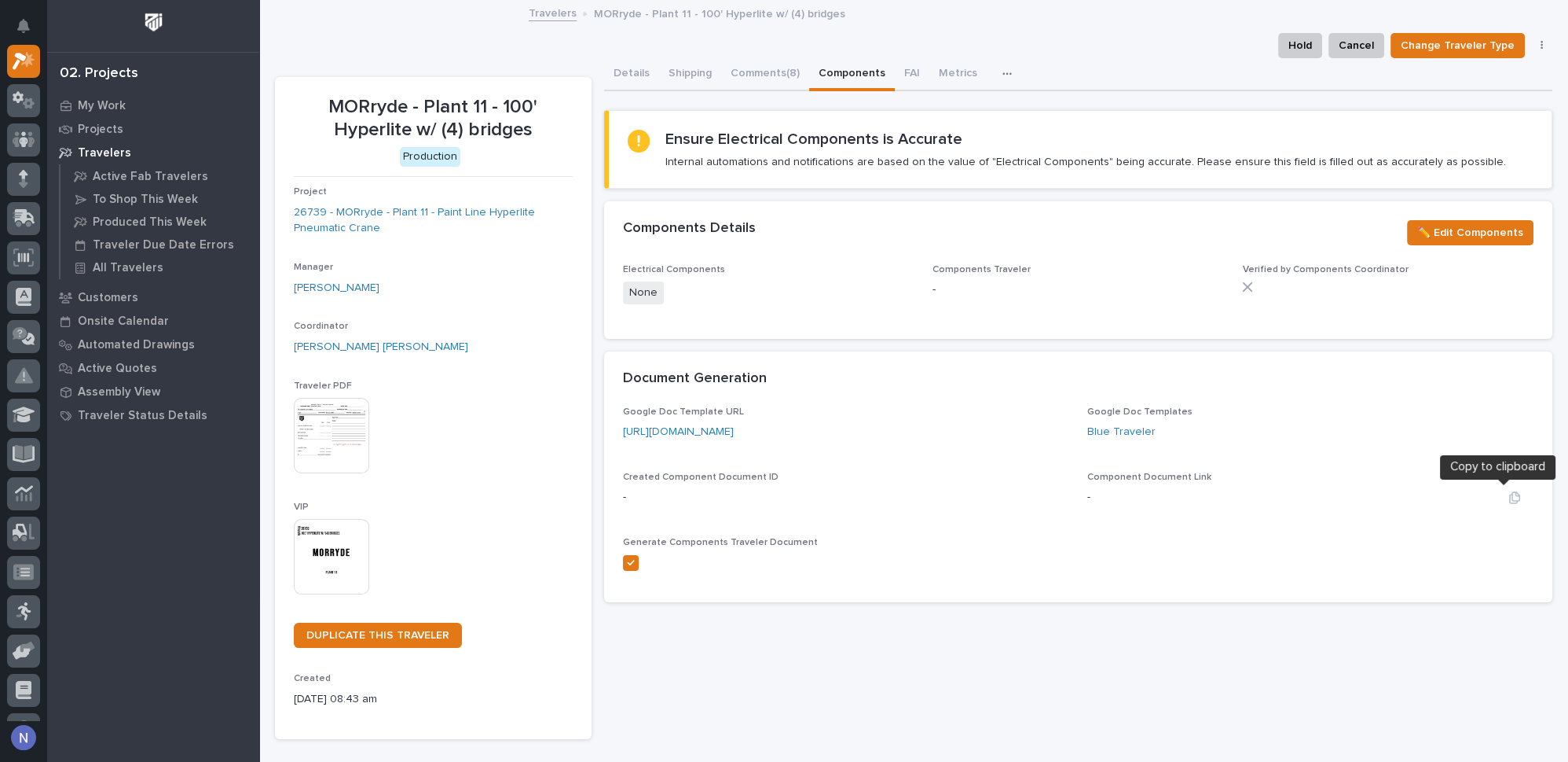
click at [1508, 496] on icon "button" at bounding box center [1514, 497] width 13 height 13
click at [765, 79] on button "Comments (8)" at bounding box center [765, 74] width 88 height 33
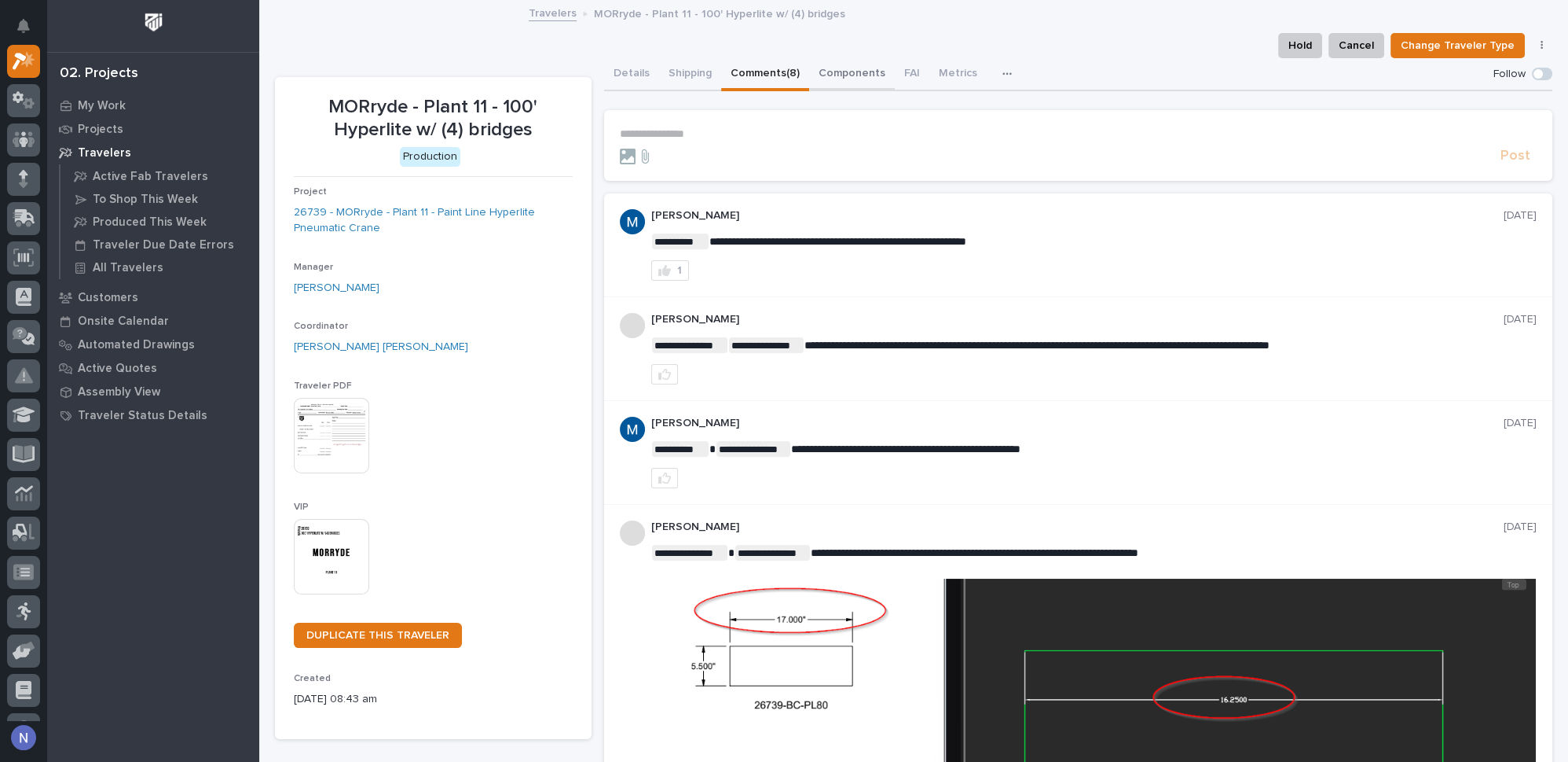
click at [834, 72] on button "Components" at bounding box center [852, 74] width 86 height 33
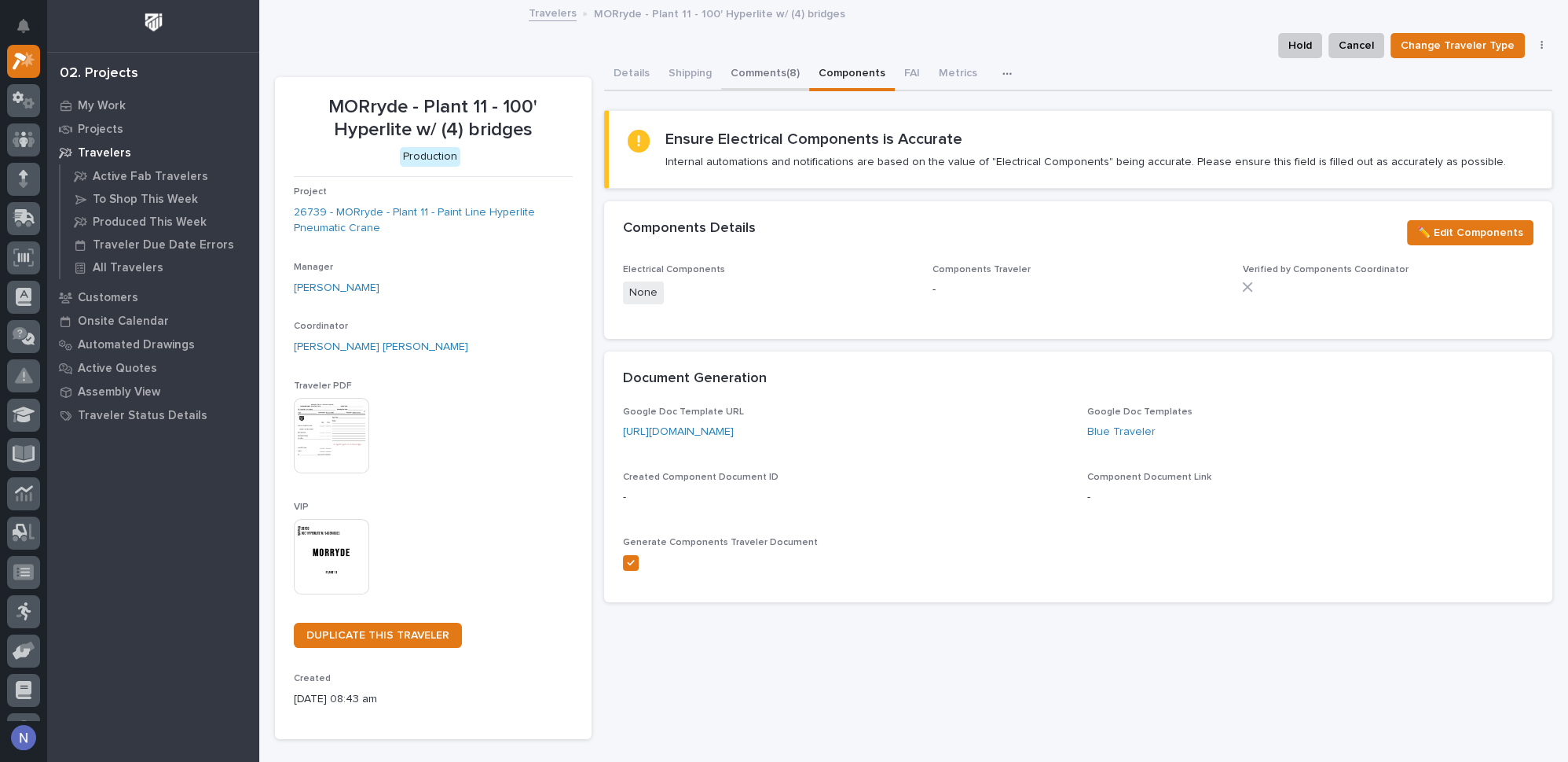
click at [753, 67] on button "Comments (8)" at bounding box center [765, 74] width 88 height 33
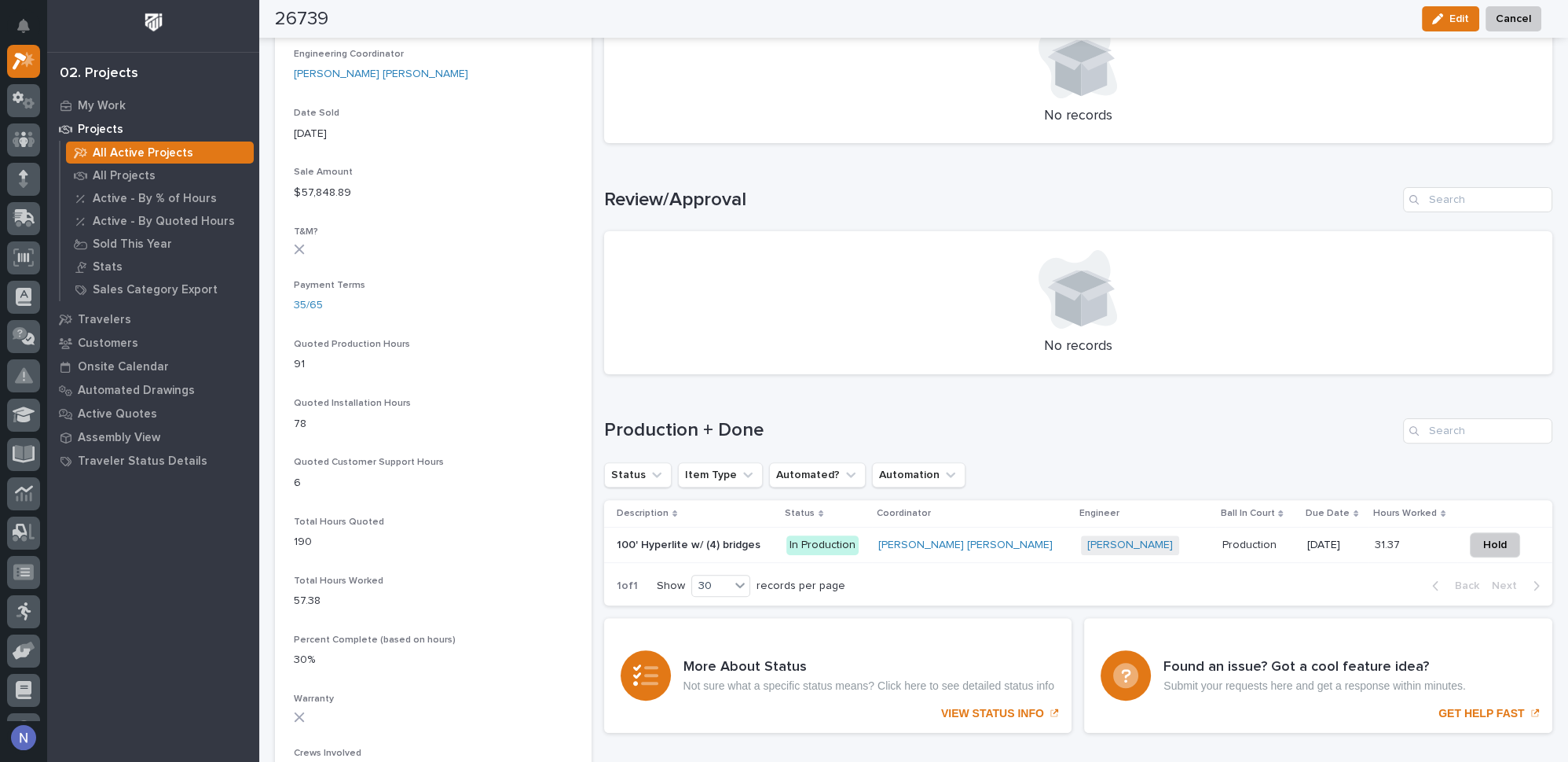
scroll to position [1095, 0]
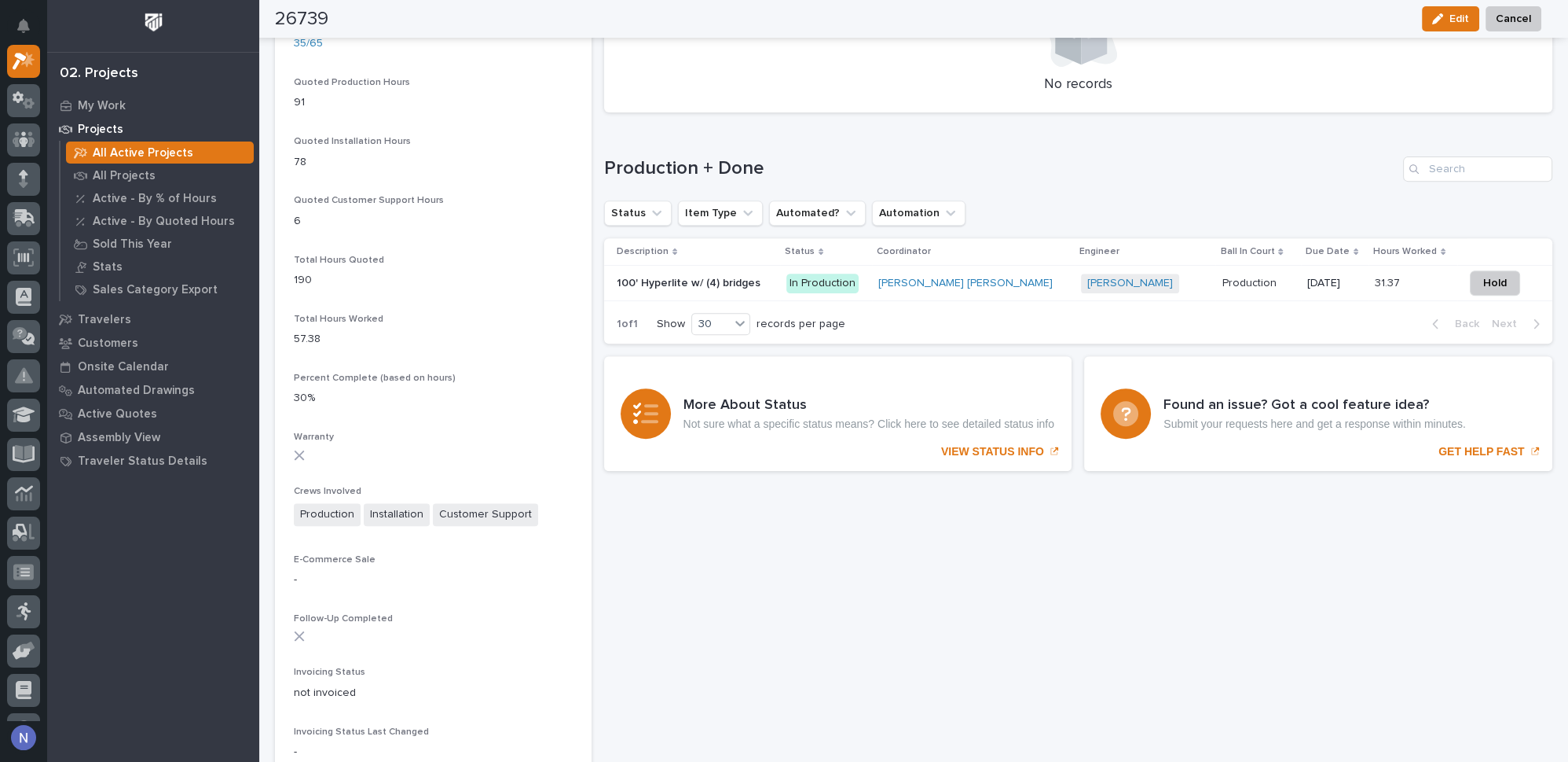
click at [772, 279] on p at bounding box center [695, 283] width 157 height 13
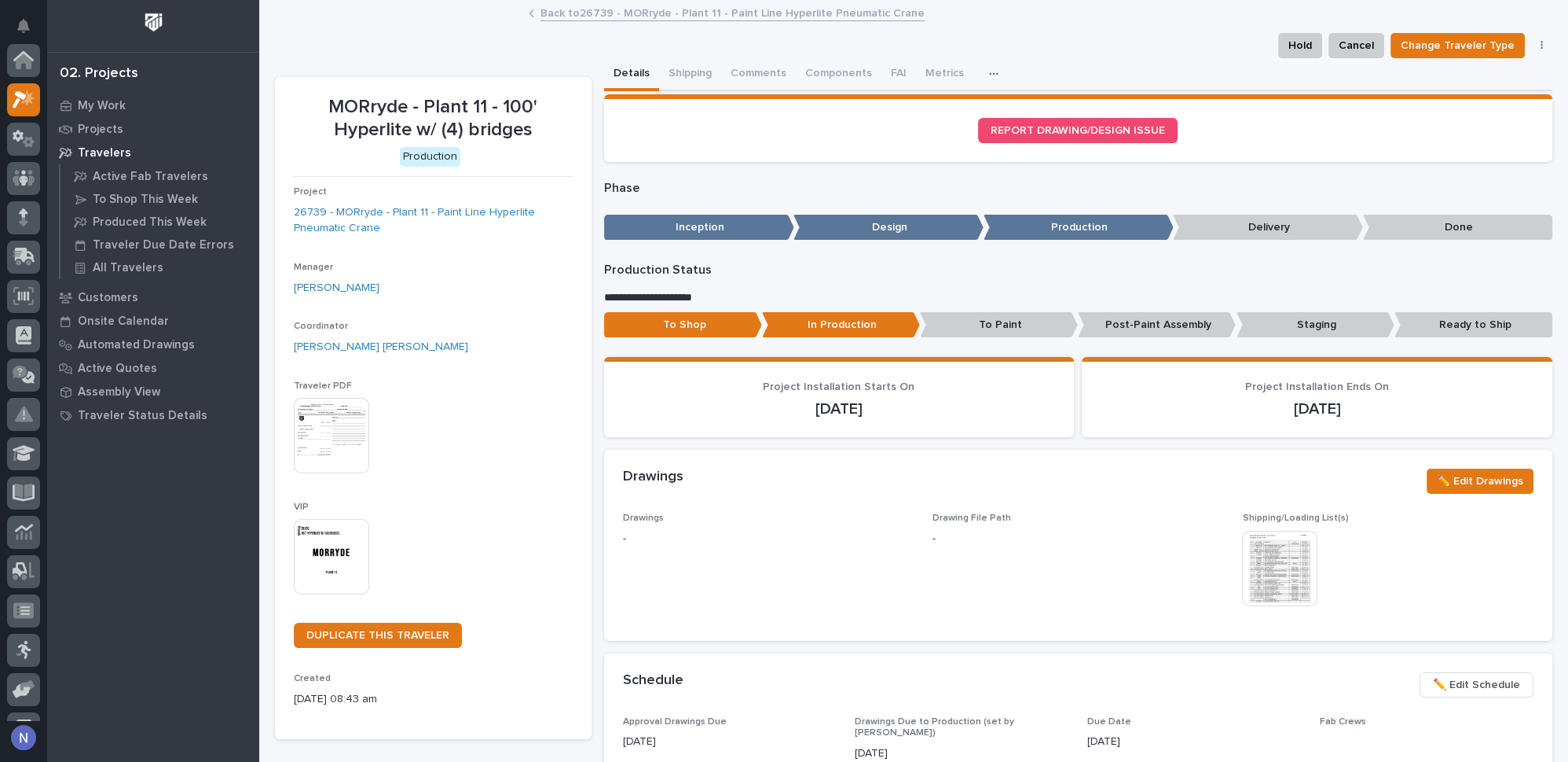
scroll to position [39, 0]
click at [836, 70] on button "Components" at bounding box center [852, 74] width 86 height 33
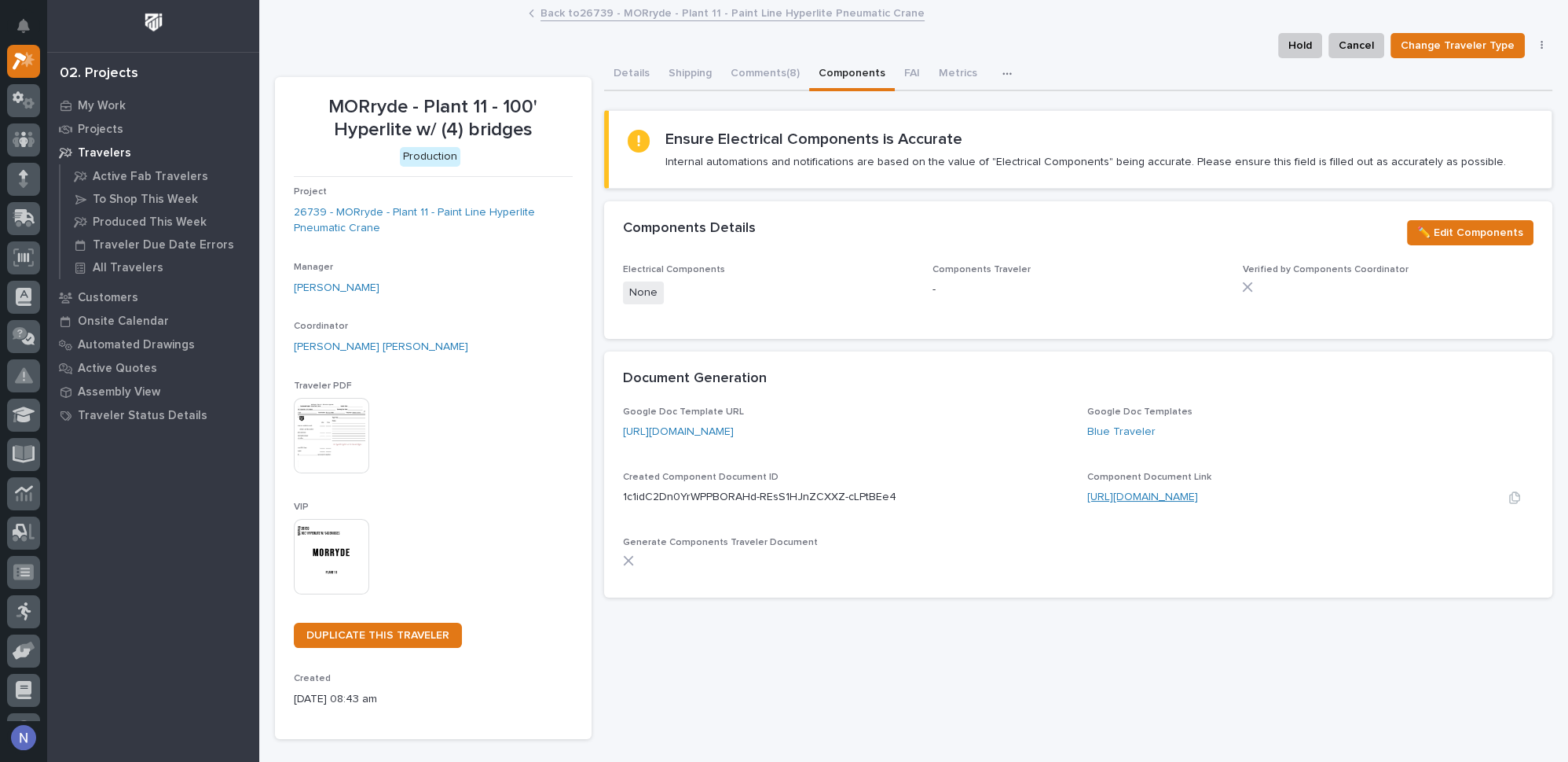
click at [1170, 498] on link "[URL][DOMAIN_NAME]" at bounding box center [1143, 497] width 111 height 11
click at [665, 67] on button "Shipping" at bounding box center [690, 74] width 62 height 33
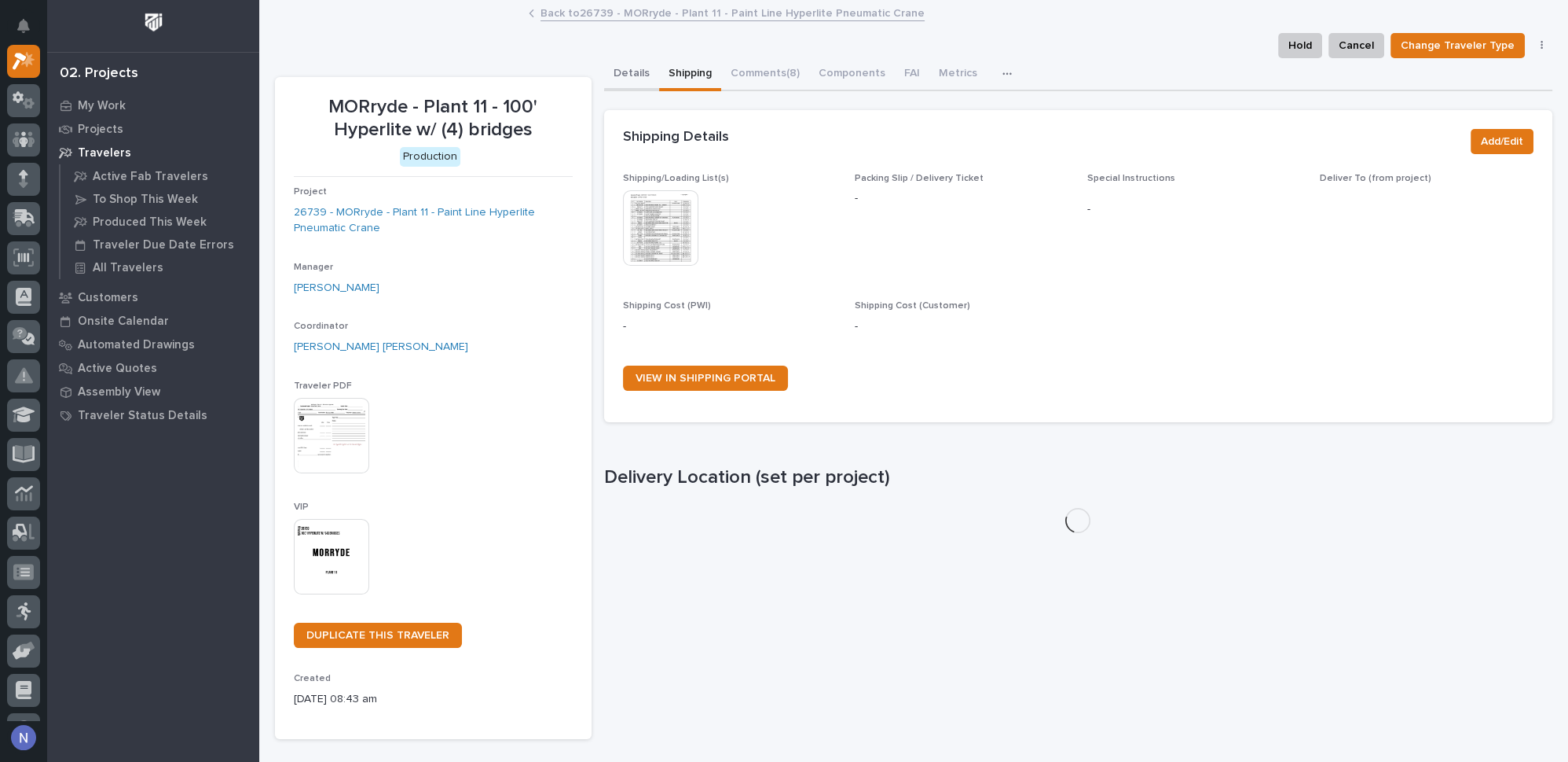
click at [625, 67] on button "Details" at bounding box center [631, 74] width 55 height 33
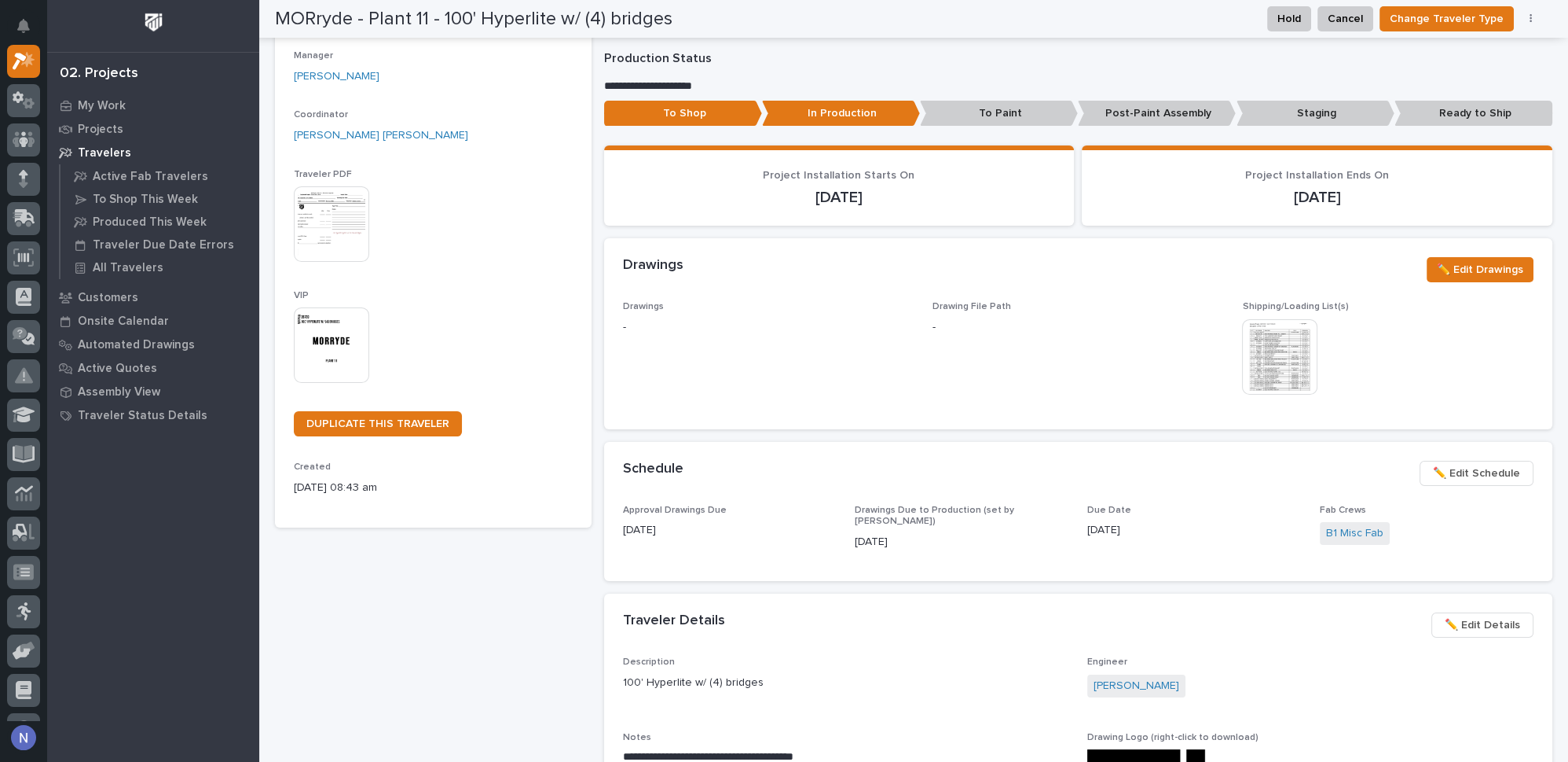
scroll to position [286, 0]
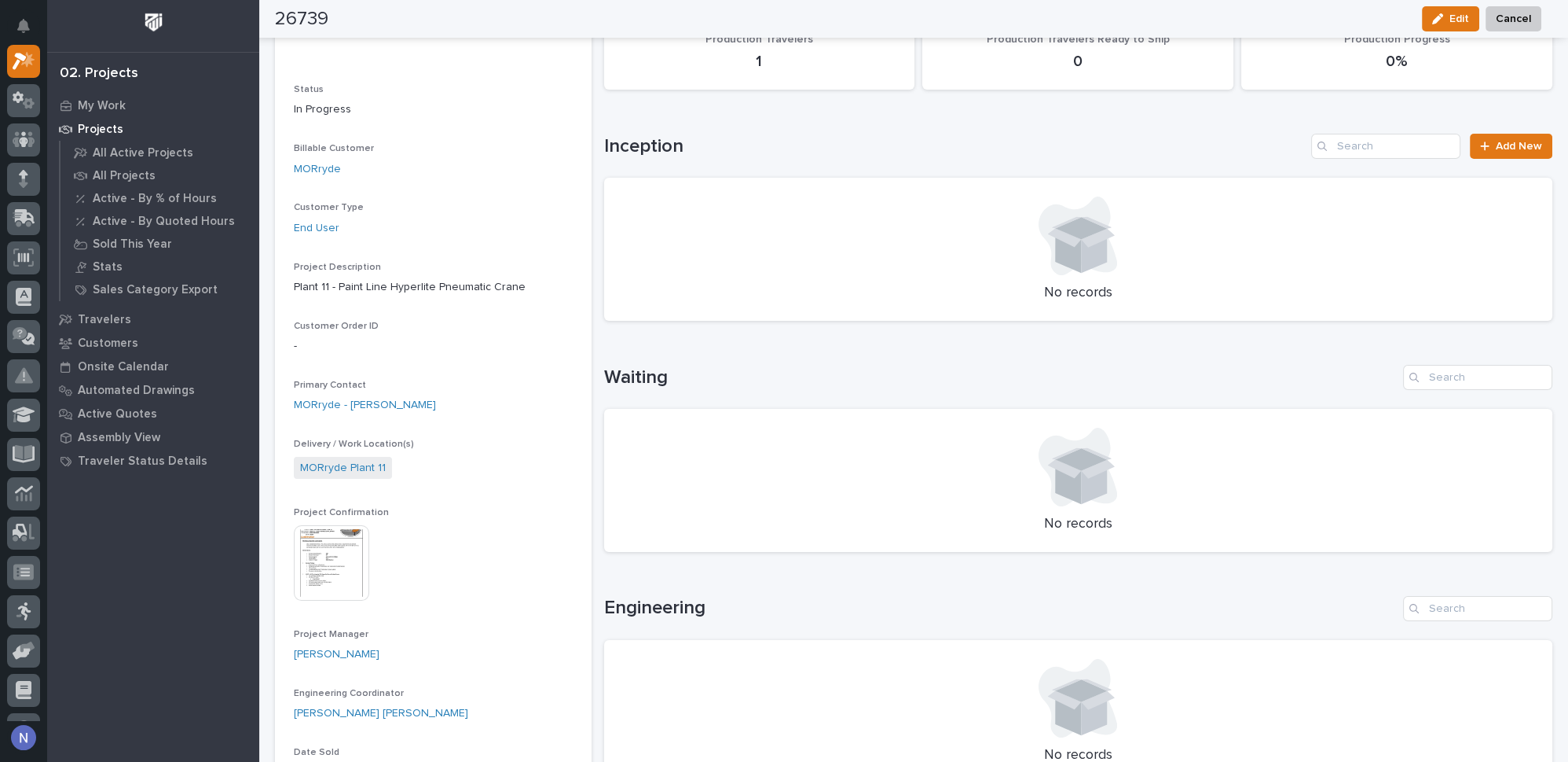
scroll to position [262, 0]
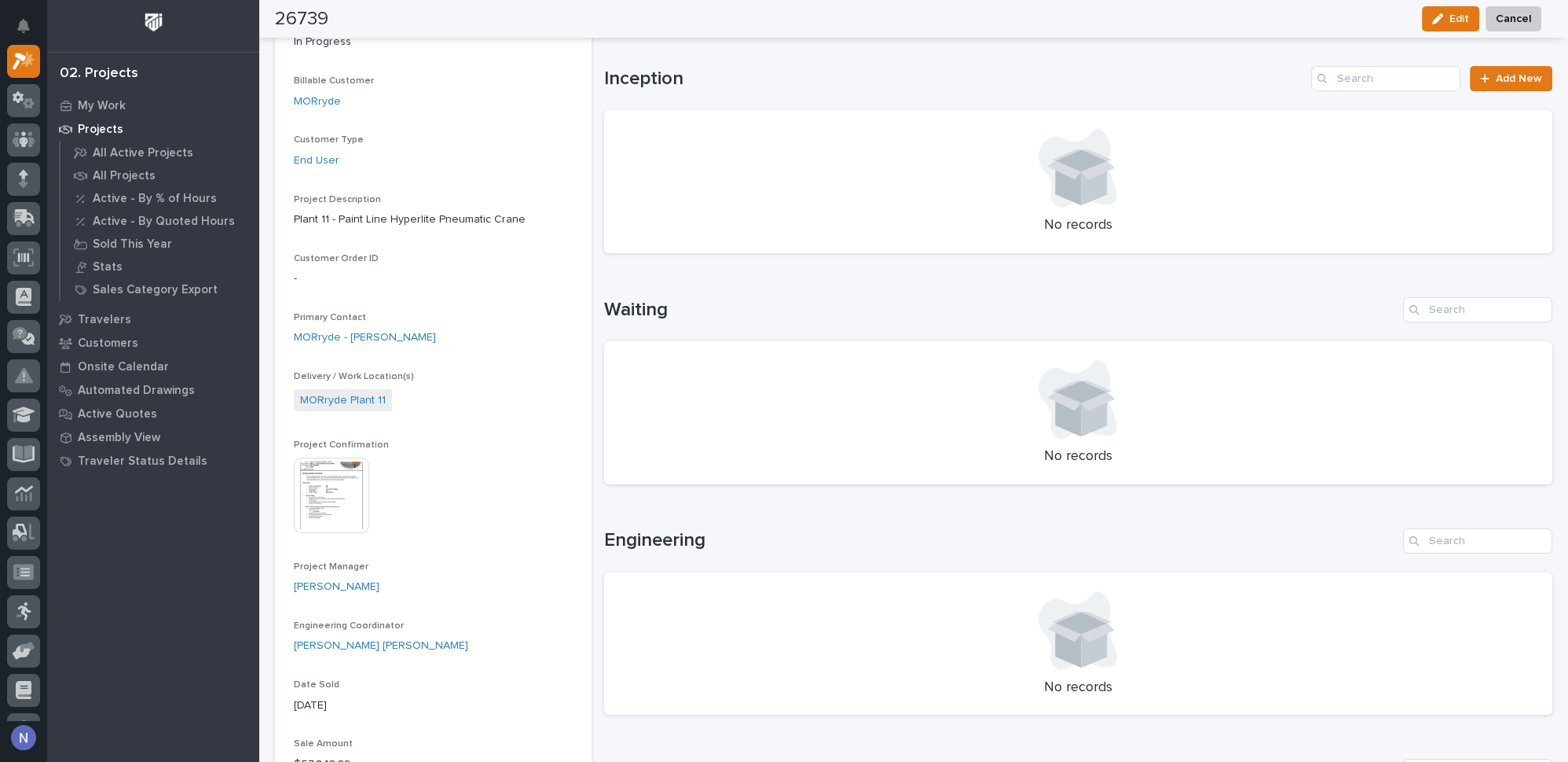
click at [295, 502] on img at bounding box center [332, 495] width 76 height 76
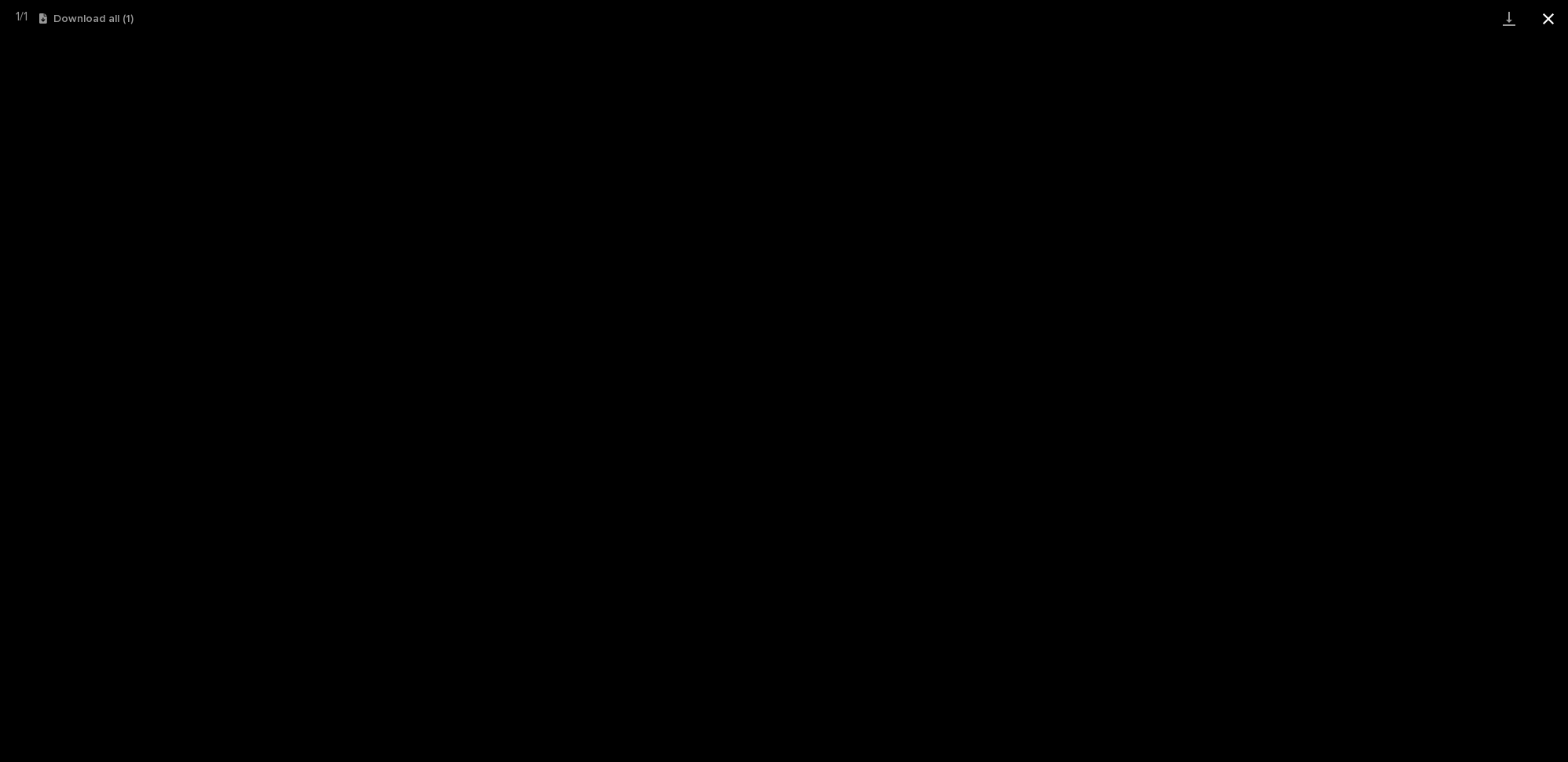
click at [1555, 17] on button "Close gallery" at bounding box center [1549, 18] width 39 height 37
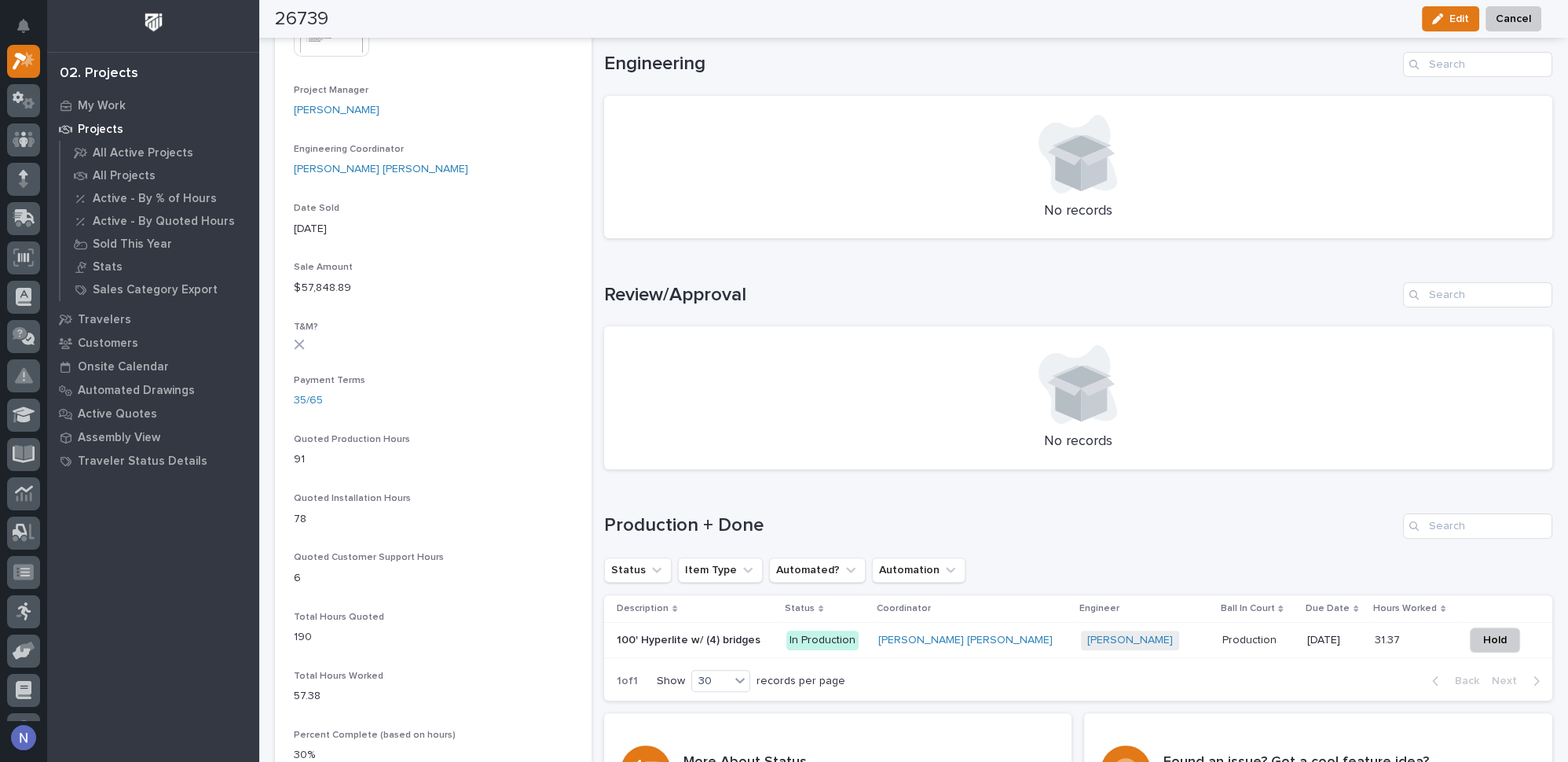
scroll to position [976, 0]
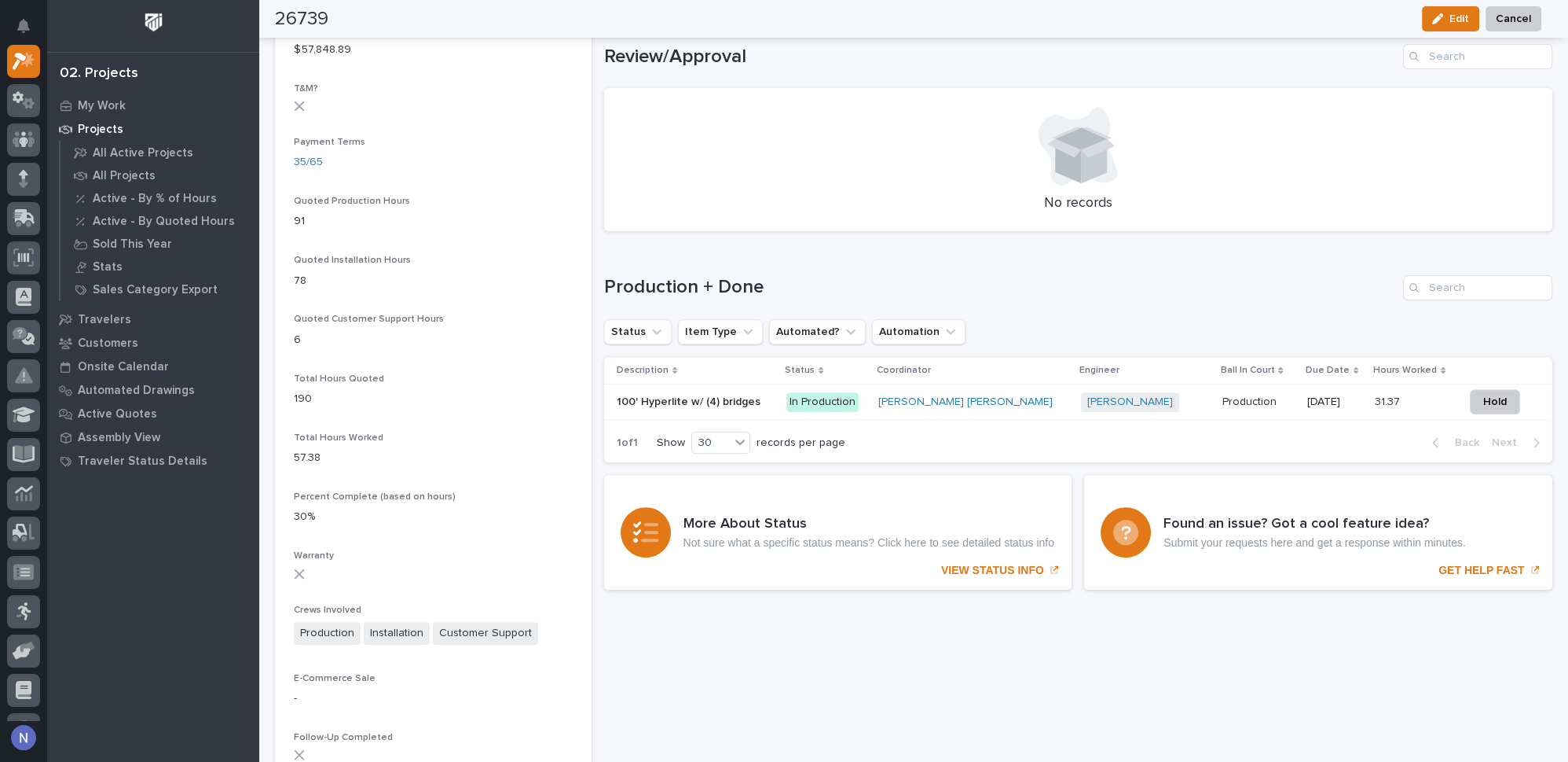
click at [774, 398] on p at bounding box center [695, 402] width 157 height 13
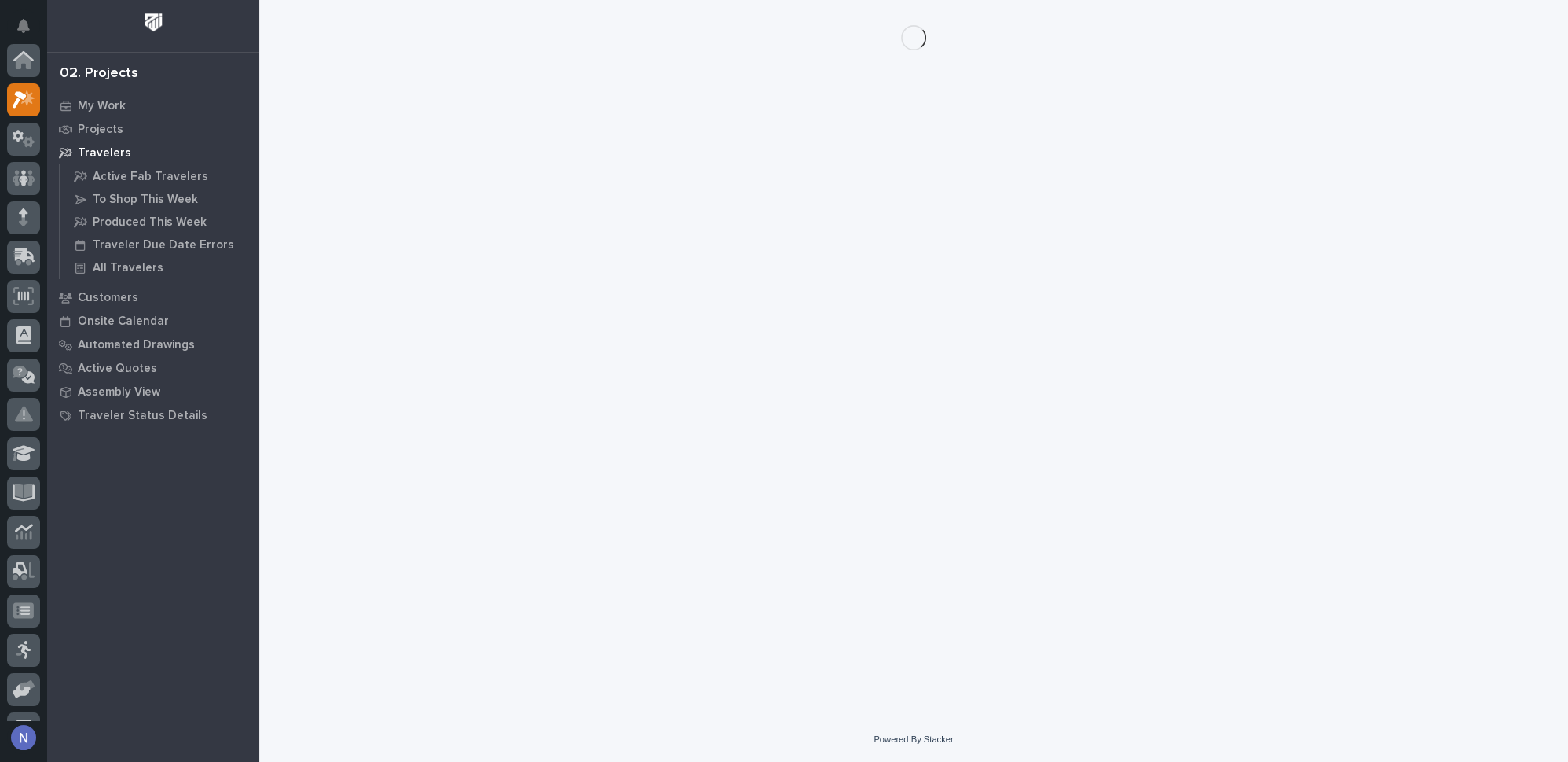
scroll to position [39, 0]
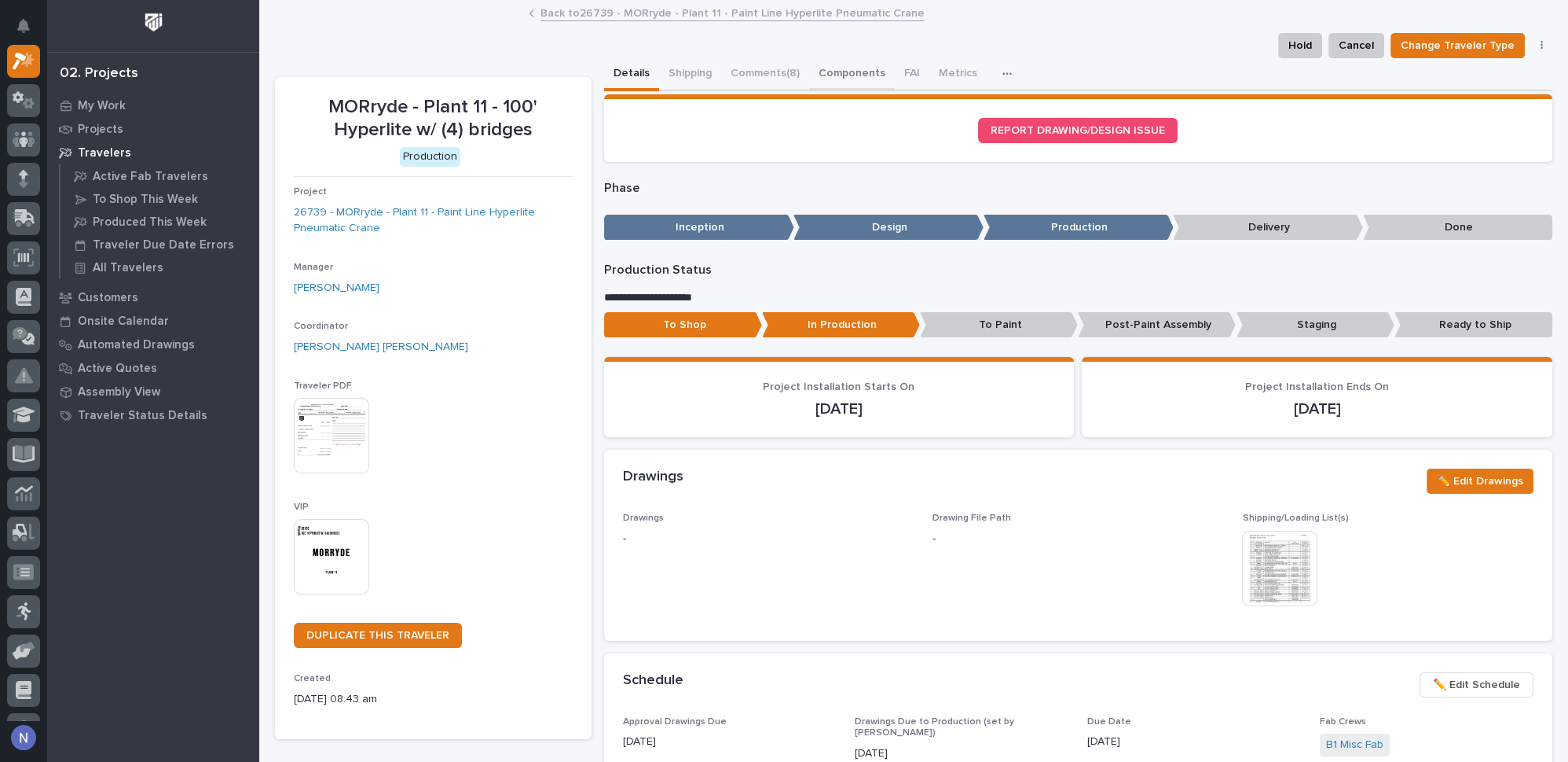
click at [831, 70] on button "Components" at bounding box center [852, 74] width 86 height 33
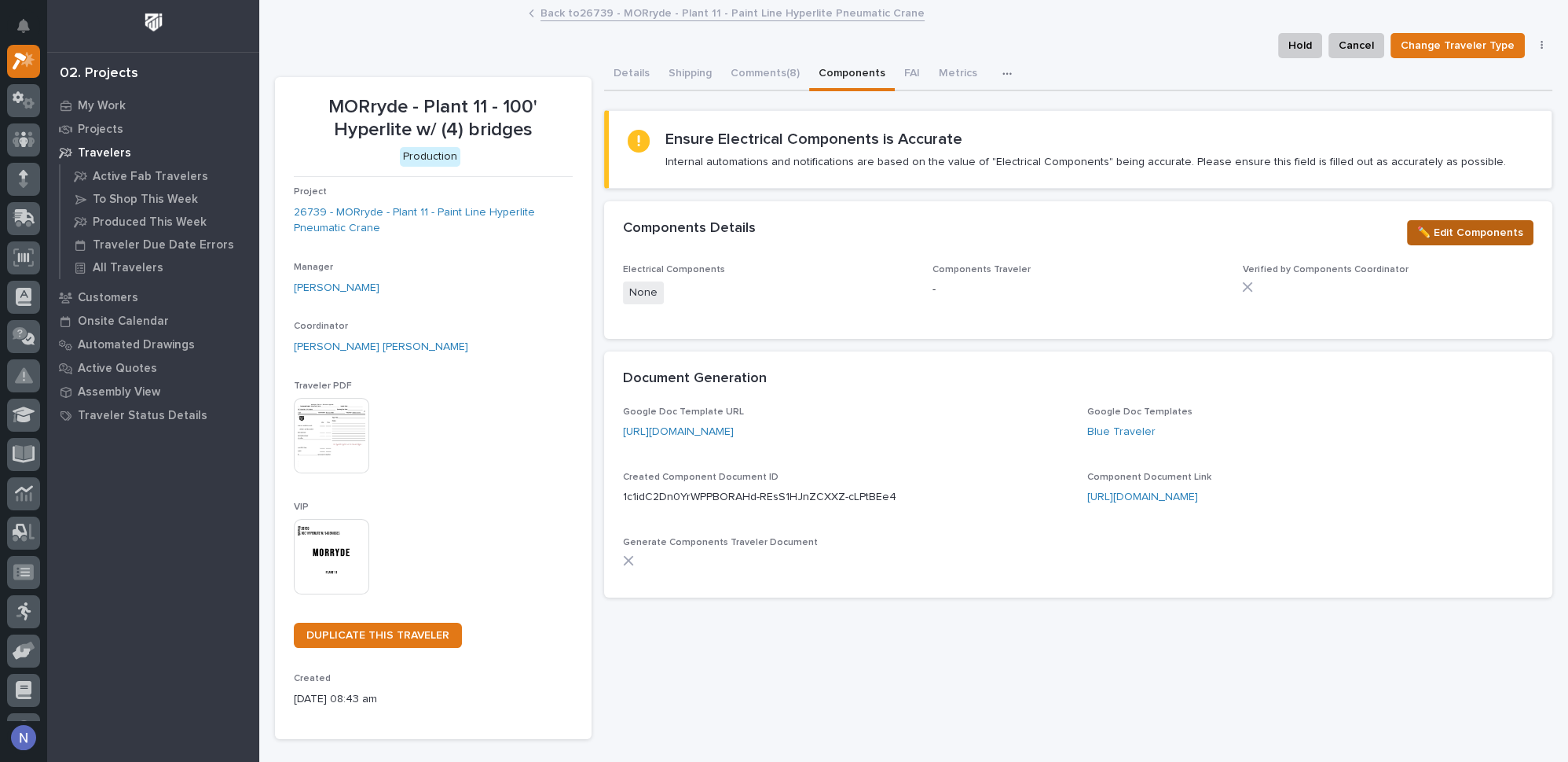
click at [1449, 229] on span "✏️ Edit Components" at bounding box center [1471, 233] width 106 height 18
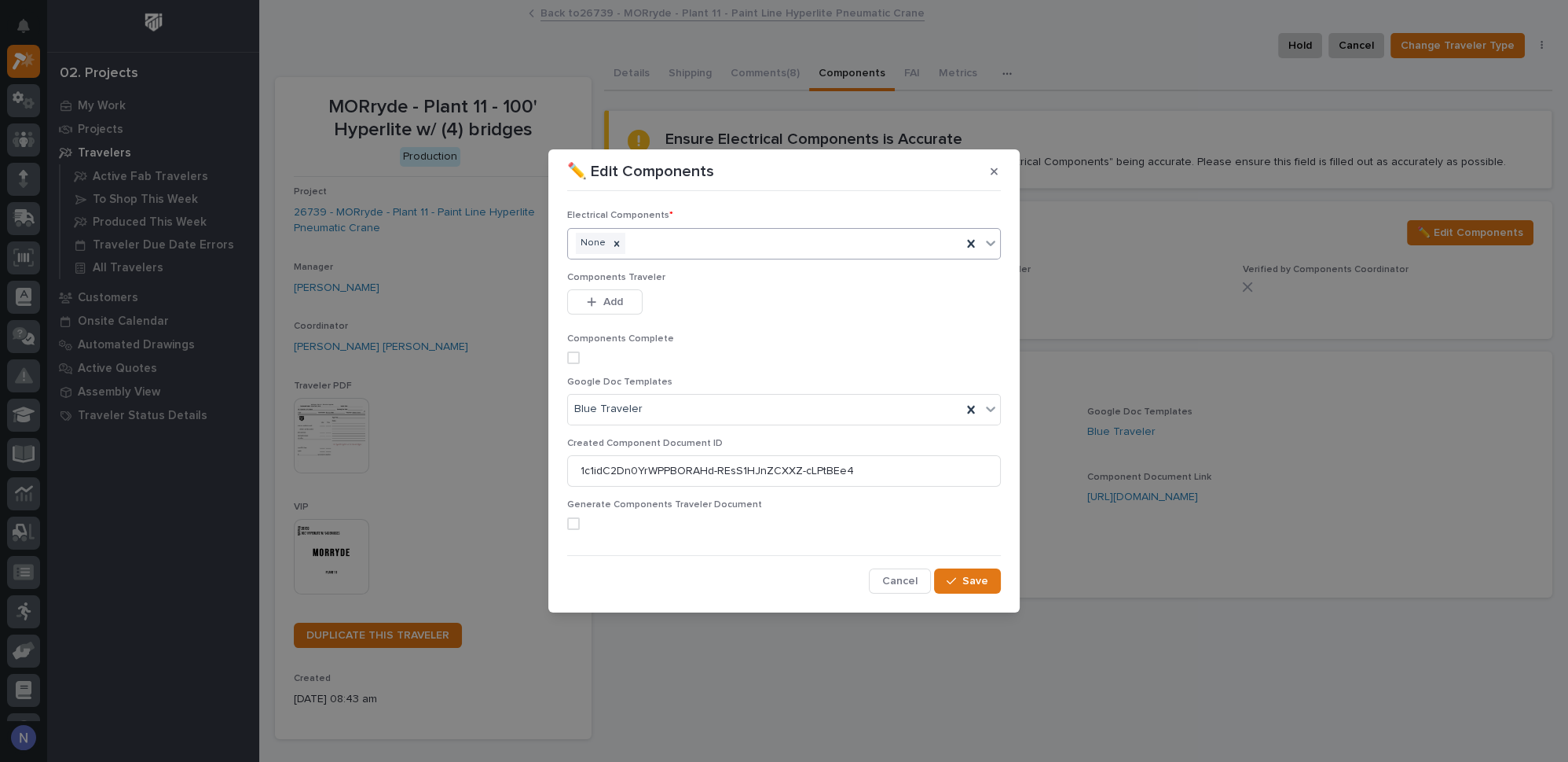
click at [994, 245] on icon at bounding box center [990, 243] width 16 height 16
